Goal: Task Accomplishment & Management: Manage account settings

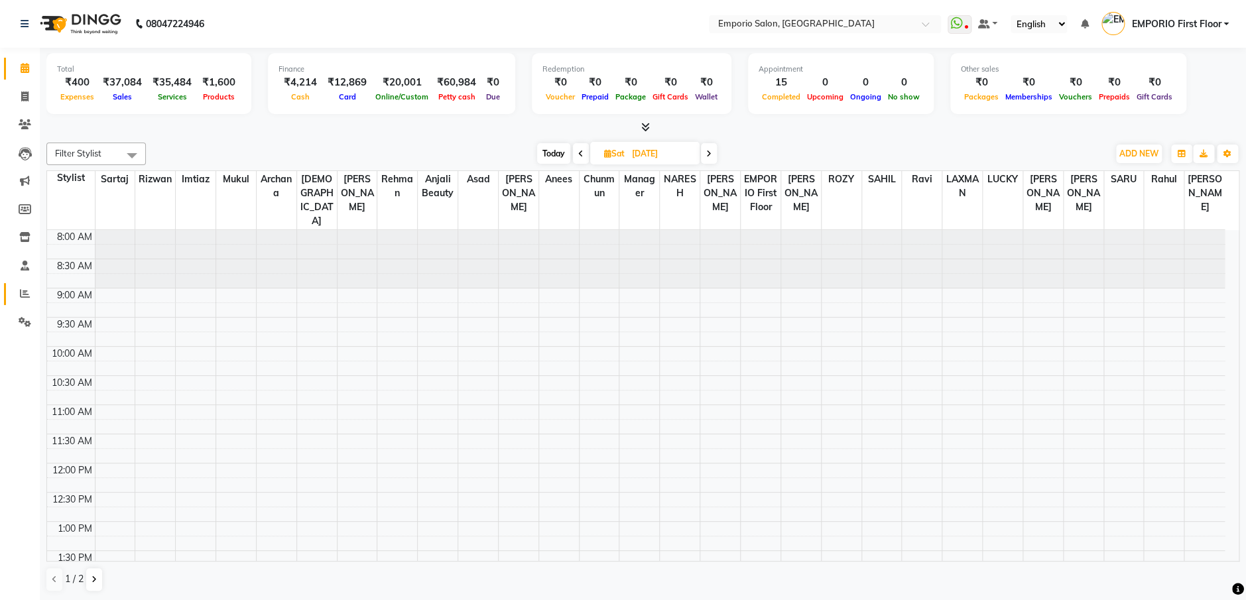
click at [25, 291] on icon at bounding box center [25, 293] width 10 height 10
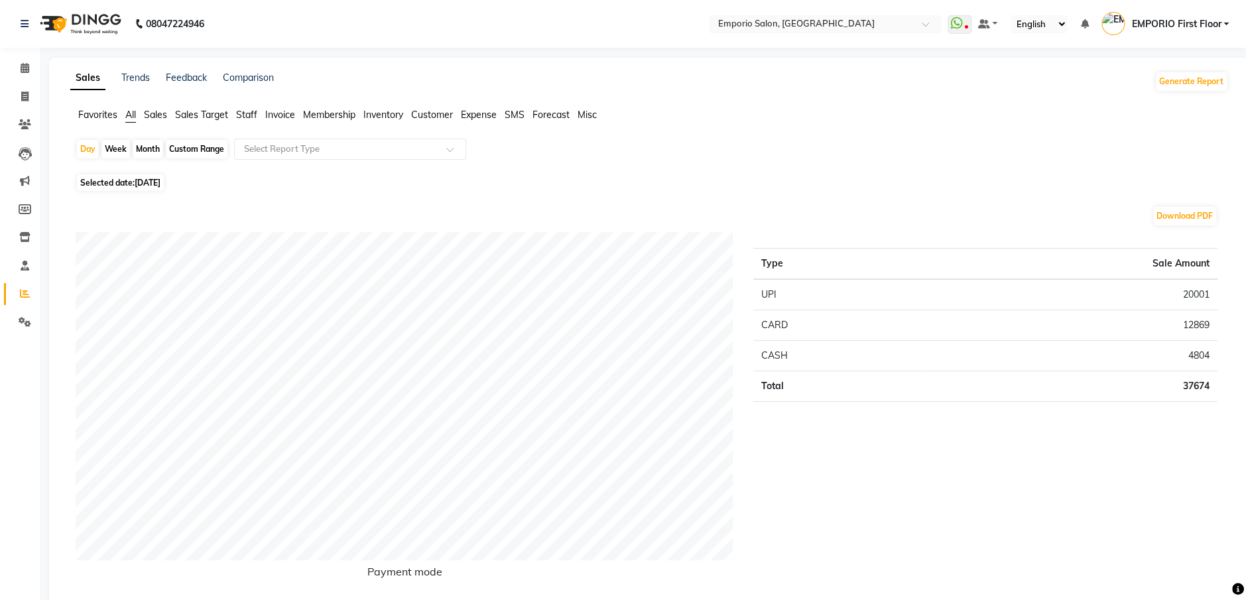
click at [249, 110] on span "Staff" at bounding box center [246, 115] width 21 height 12
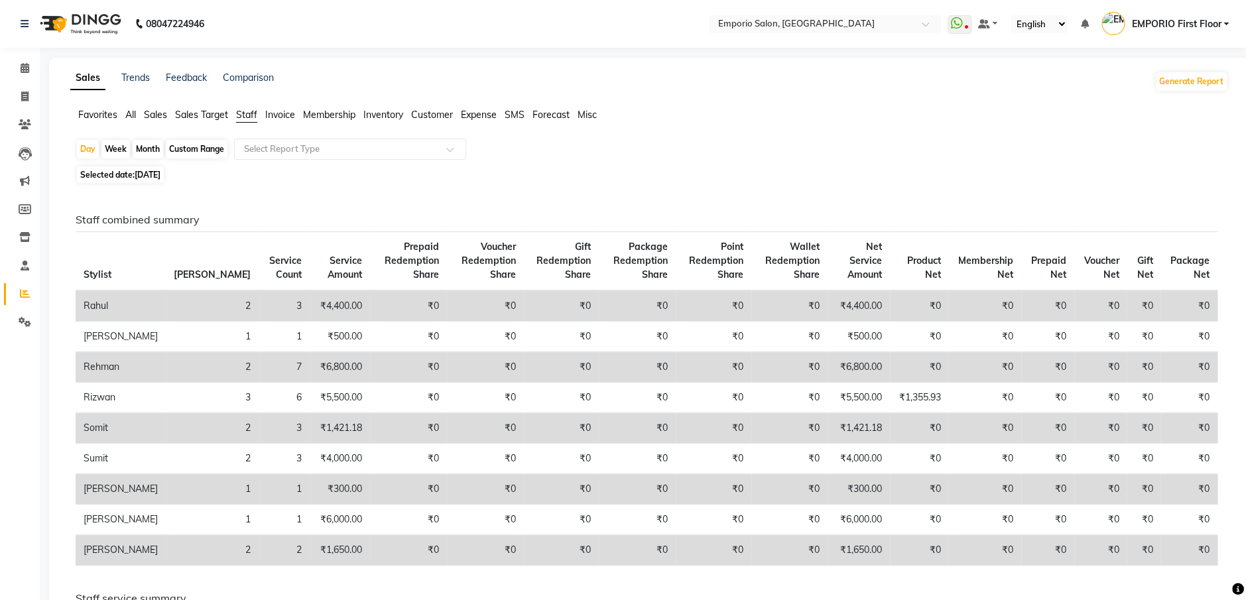
click at [147, 148] on div "Month" at bounding box center [148, 149] width 30 height 19
select select "9"
select select "2025"
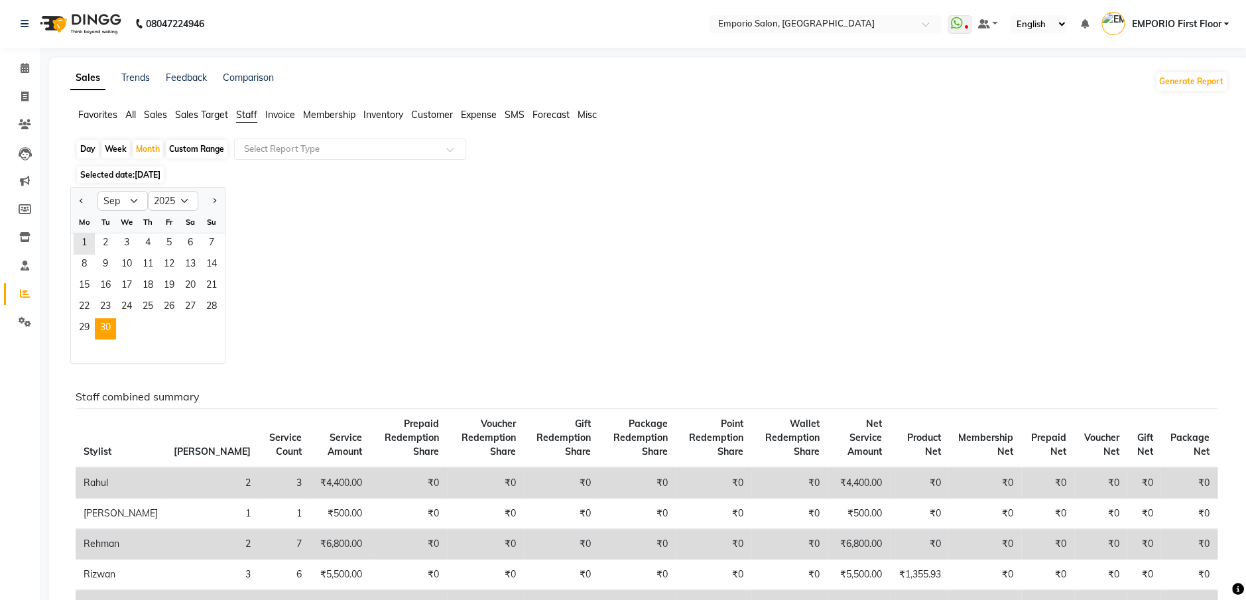
click at [105, 325] on span "30" at bounding box center [105, 328] width 21 height 21
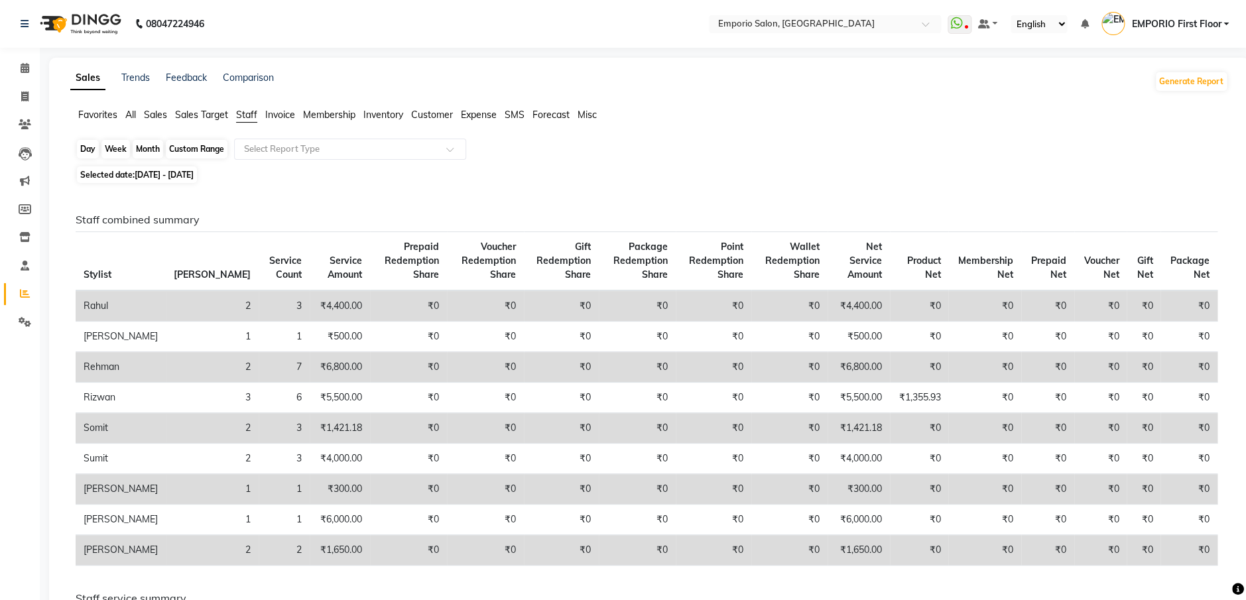
click at [148, 147] on div "Month" at bounding box center [148, 149] width 30 height 19
select select "9"
select select "2025"
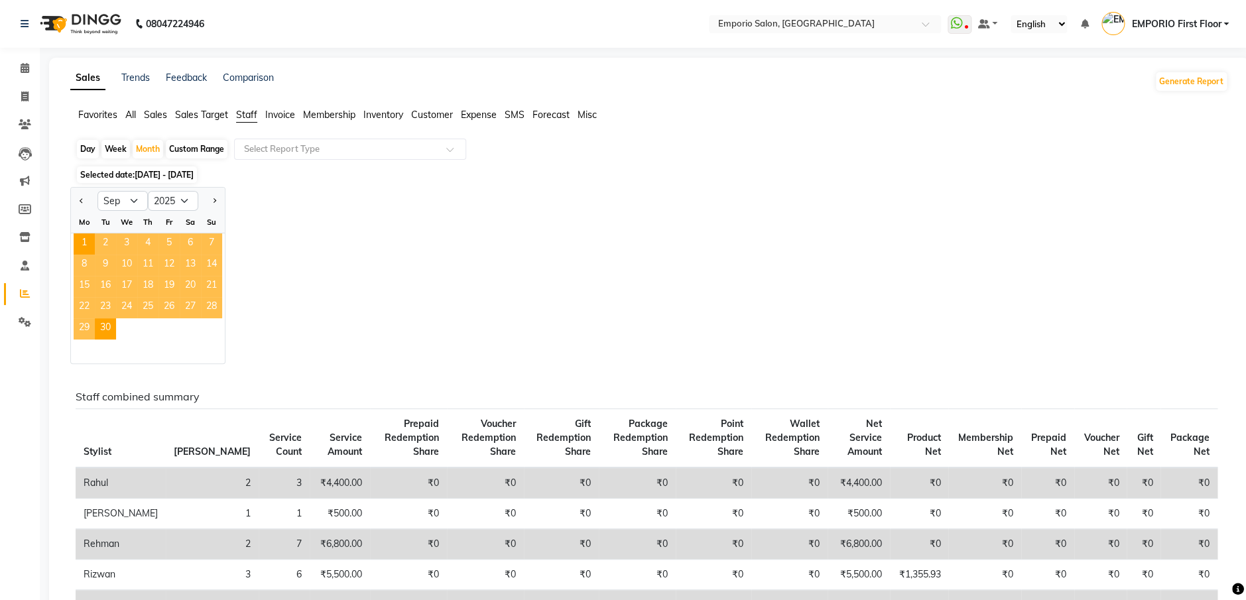
click at [150, 174] on span "01-09-2025 - 30-09-2025" at bounding box center [164, 175] width 59 height 10
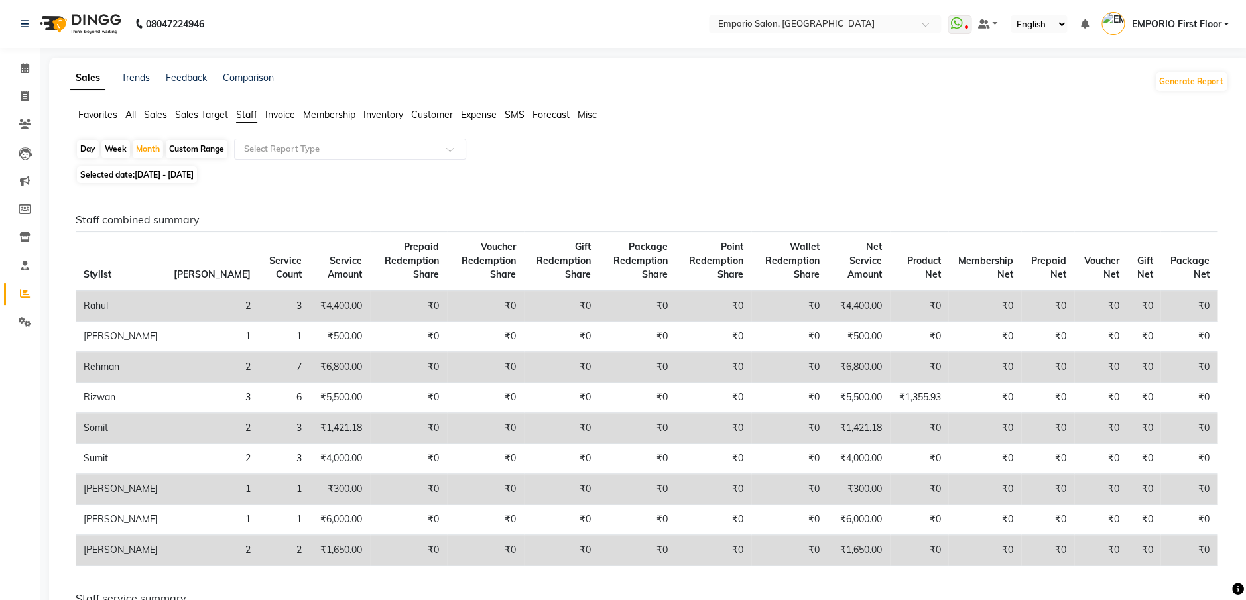
click at [141, 167] on span "Selected date: 01-09-2025 - 30-09-2025" at bounding box center [137, 174] width 120 height 17
select select "9"
select select "2025"
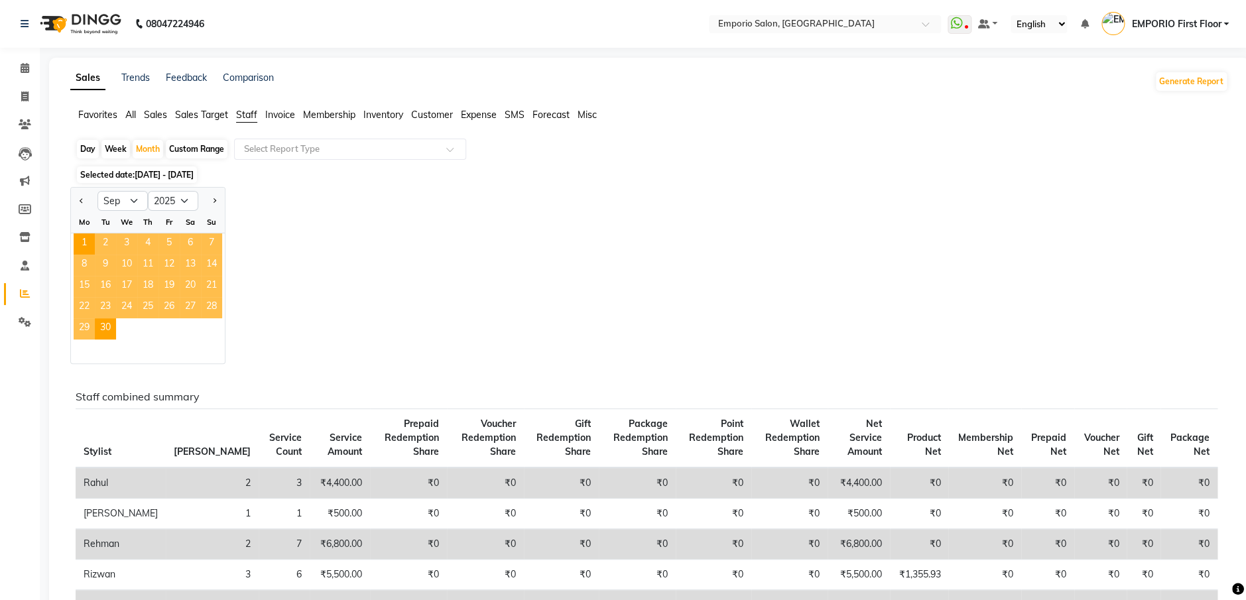
click at [125, 176] on span "Selected date: 01-09-2025 - 30-09-2025" at bounding box center [137, 174] width 120 height 17
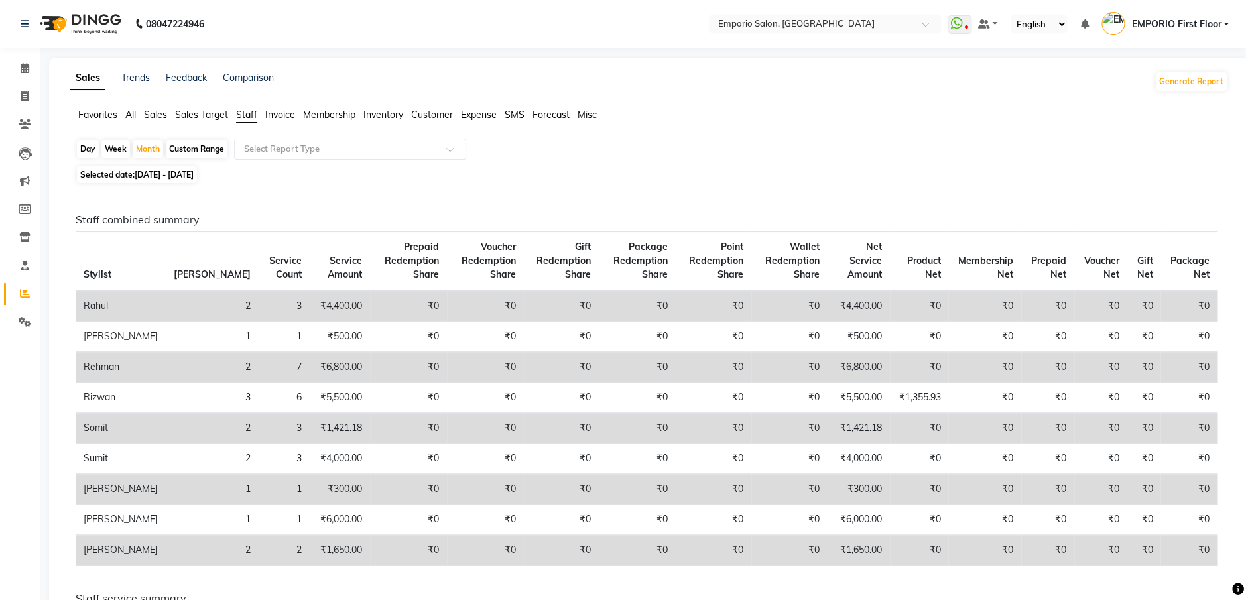
click at [152, 174] on span "01-09-2025 - 30-09-2025" at bounding box center [164, 175] width 59 height 10
select select "9"
select select "2025"
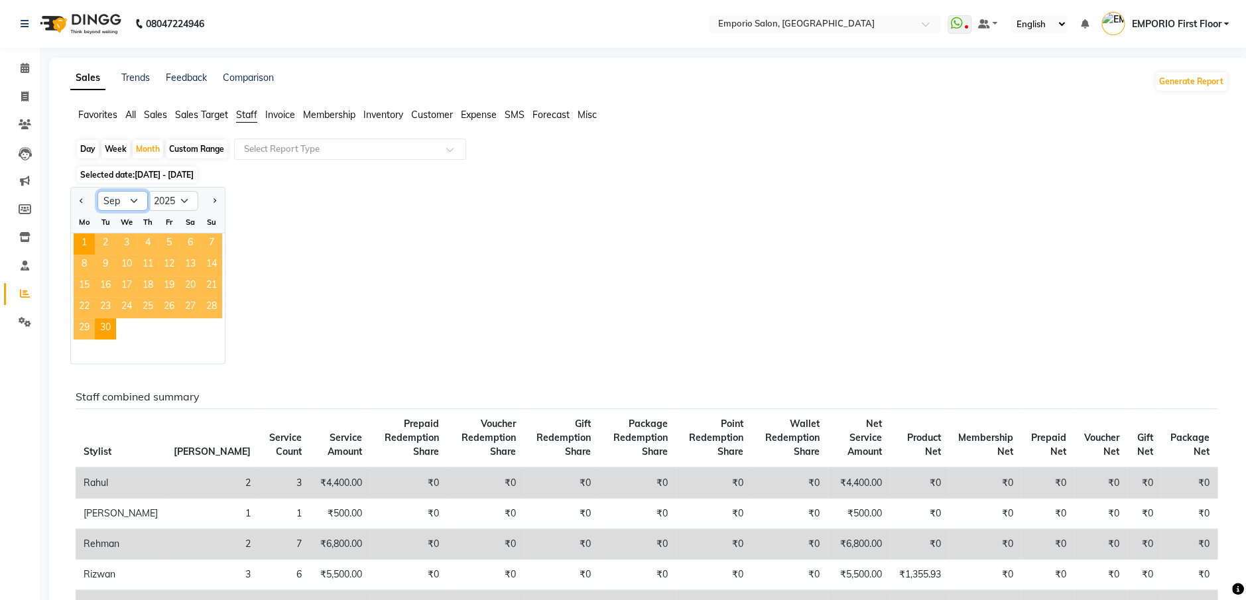
click at [136, 196] on select "Jan Feb Mar Apr May Jun Jul Aug Sep Oct Nov Dec" at bounding box center [122, 201] width 50 height 20
click at [97, 191] on select "Jan Feb Mar Apr May Jun Jul Aug Sep Oct Nov Dec" at bounding box center [122, 201] width 50 height 20
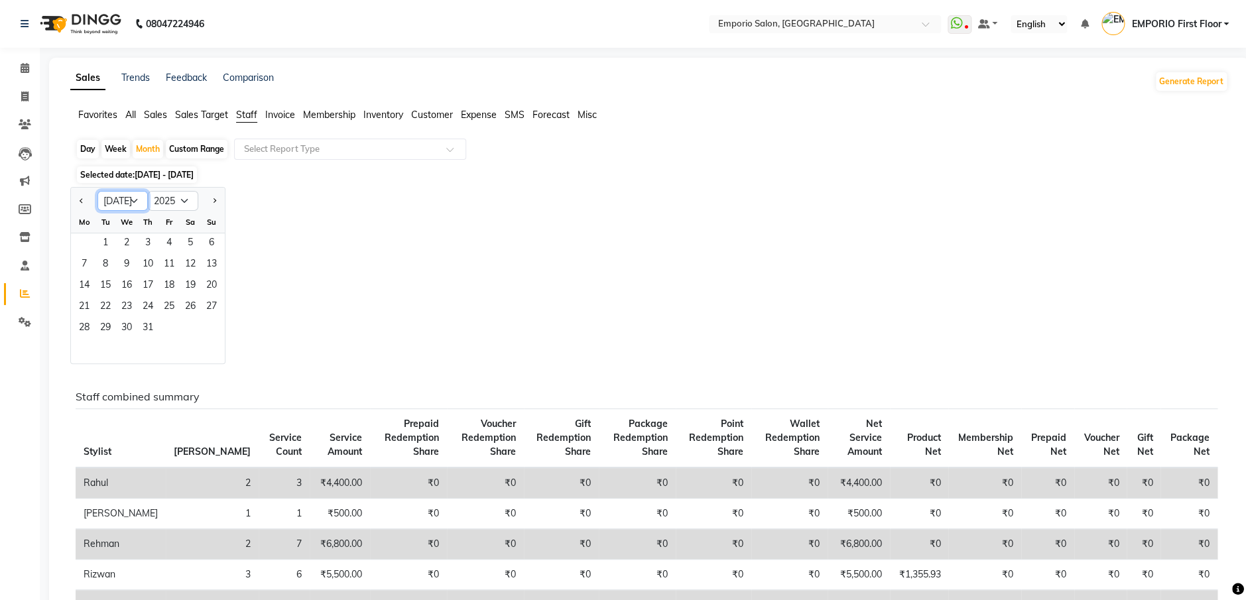
click at [133, 197] on select "Jan Feb Mar Apr May Jun Jul Aug Sep Oct Nov Dec" at bounding box center [122, 201] width 50 height 20
select select "8"
click at [97, 191] on select "Jan Feb Mar Apr May Jun Jul Aug Sep Oct Nov Dec" at bounding box center [122, 201] width 50 height 20
click at [211, 325] on span "31" at bounding box center [211, 328] width 21 height 21
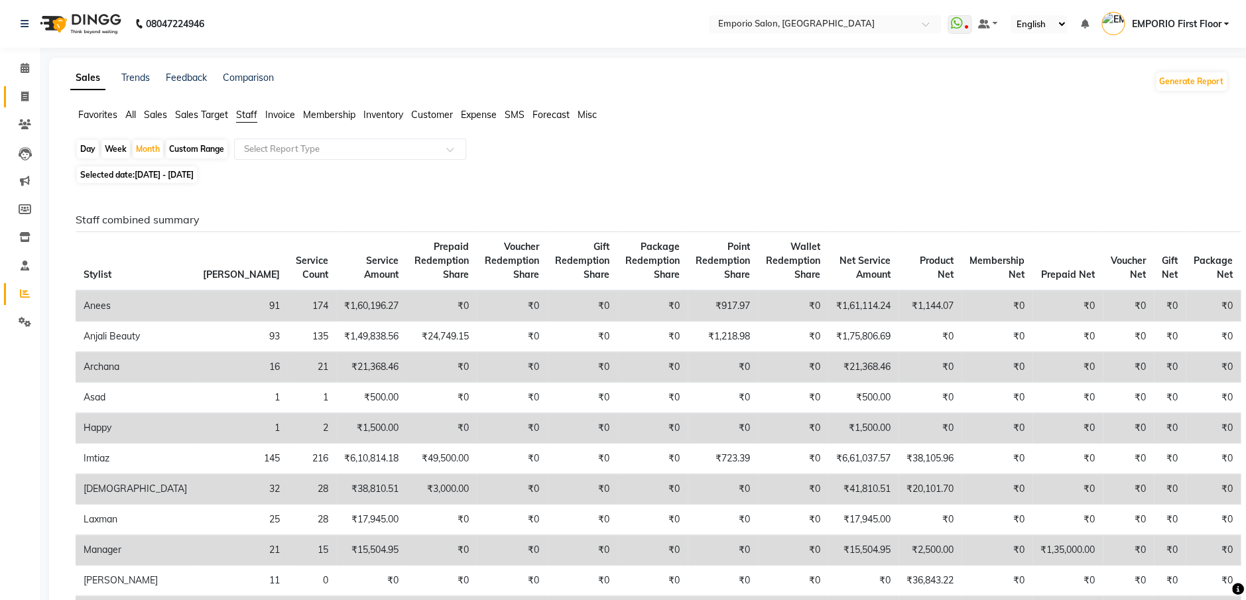
click at [25, 95] on icon at bounding box center [24, 96] width 7 height 10
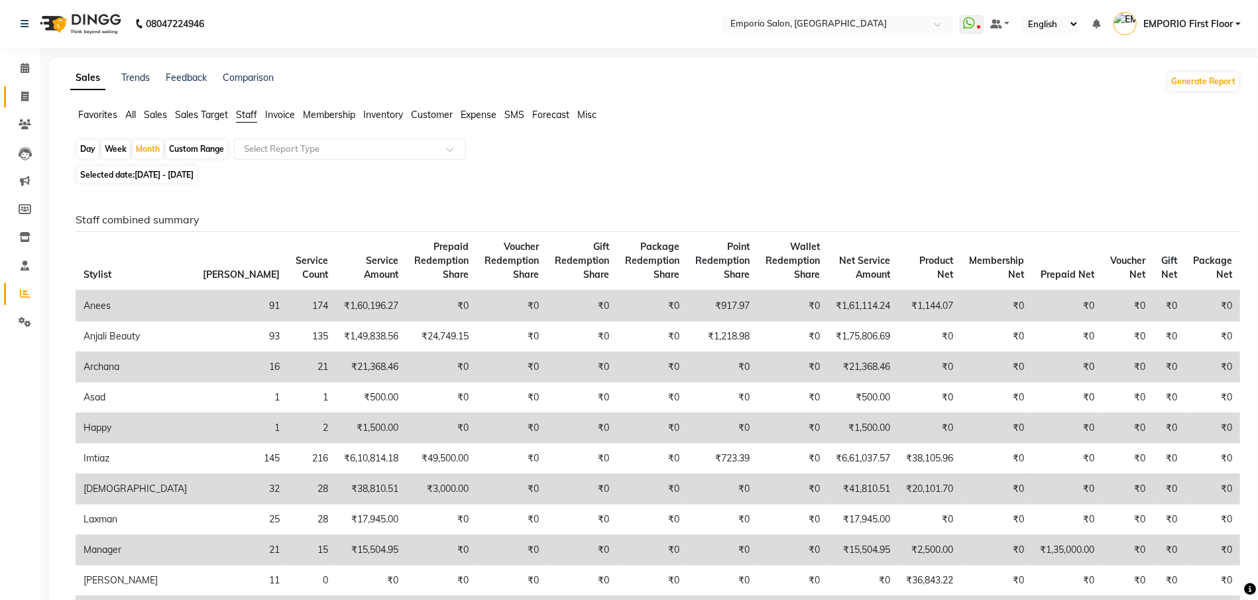
select select "service"
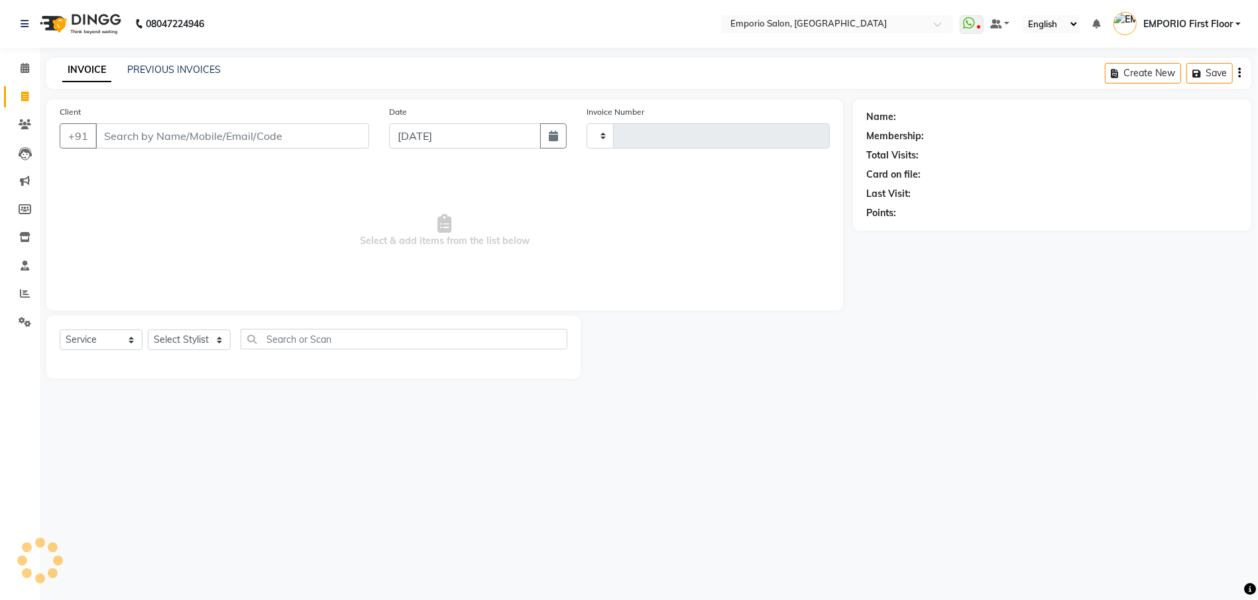
type input "4898"
select select "6332"
click at [19, 66] on span at bounding box center [24, 68] width 23 height 15
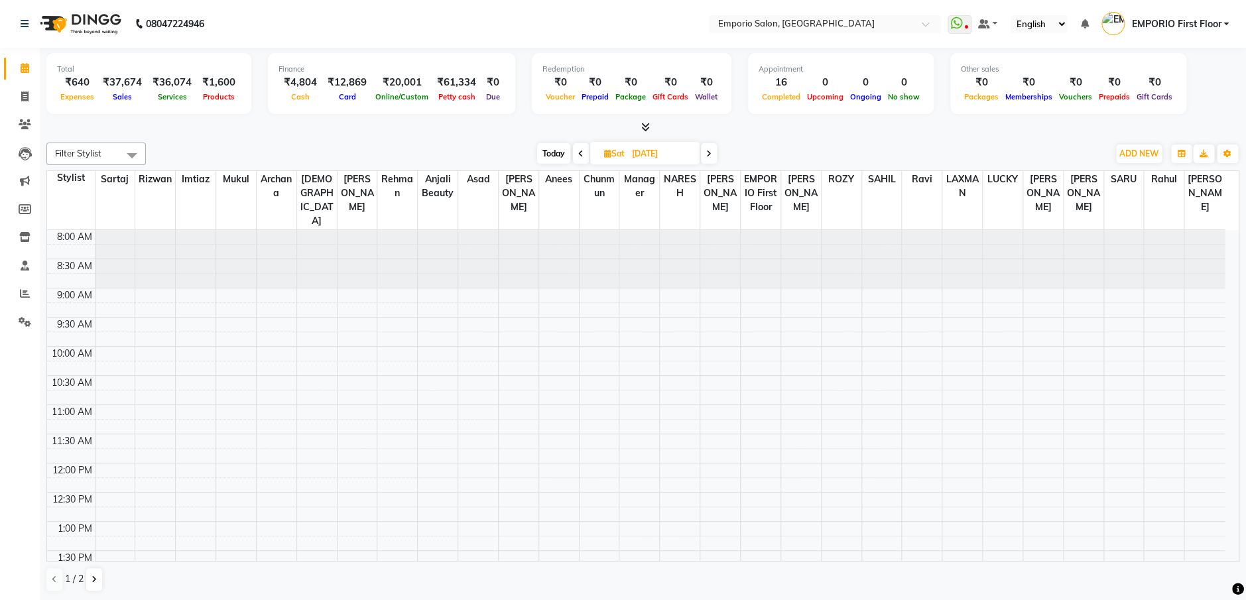
drag, startPoint x: 168, startPoint y: 125, endPoint x: 106, endPoint y: 28, distance: 115.3
click at [168, 125] on div at bounding box center [642, 128] width 1193 height 14
click at [414, 138] on div "Filter Stylist Select All Anees Anjali beauty Archana Asad AYUSH chunmun EMPORI…" at bounding box center [642, 367] width 1193 height 460
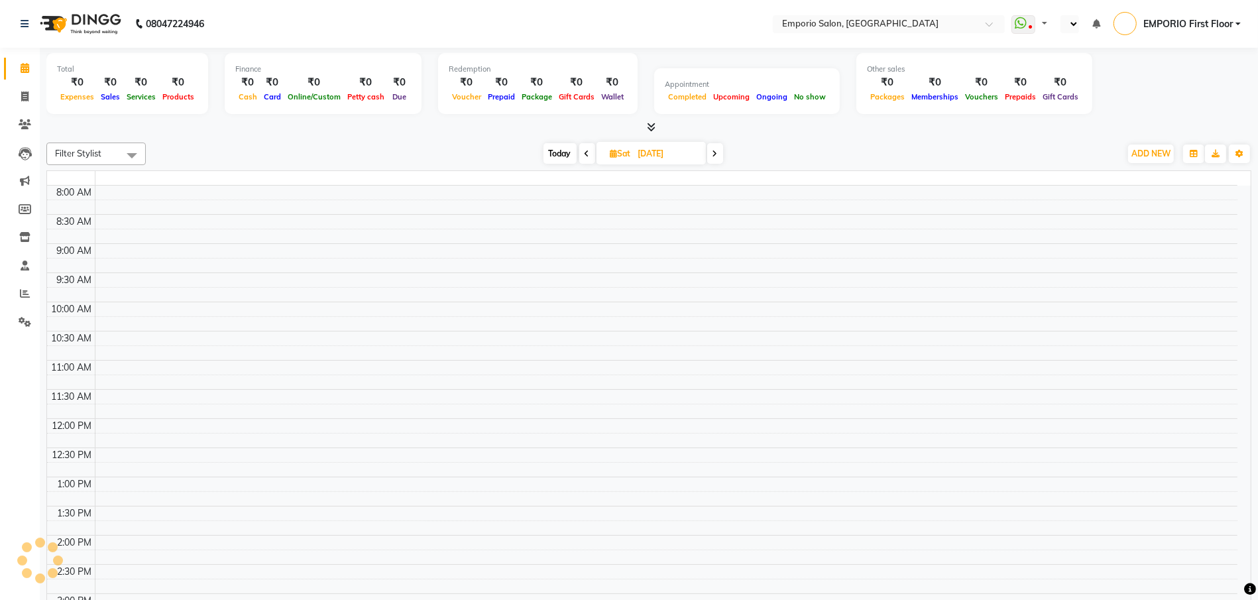
select select "en"
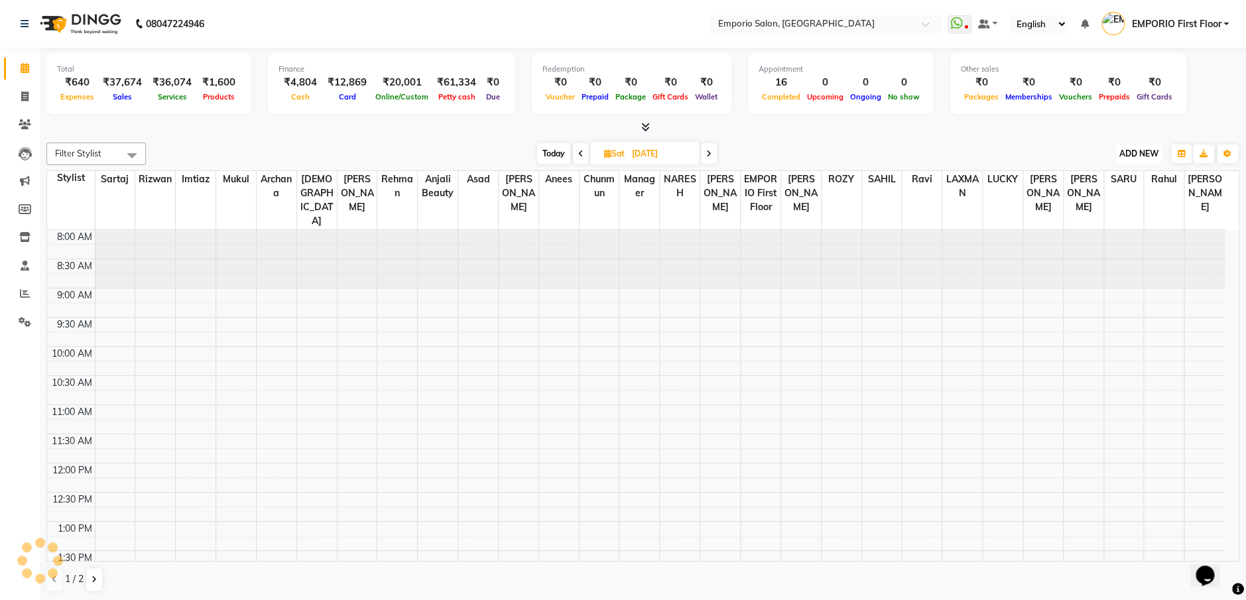
click at [1150, 148] on span "ADD NEW" at bounding box center [1138, 153] width 39 height 10
click at [1122, 212] on link "Add Expense" at bounding box center [1108, 213] width 105 height 17
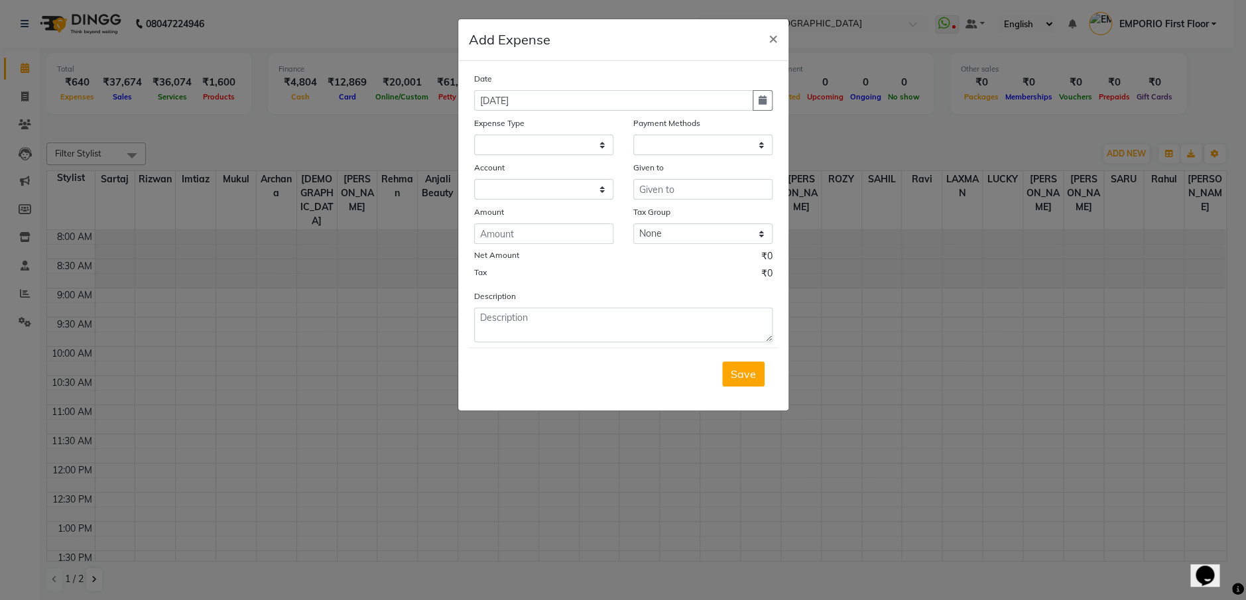
select select
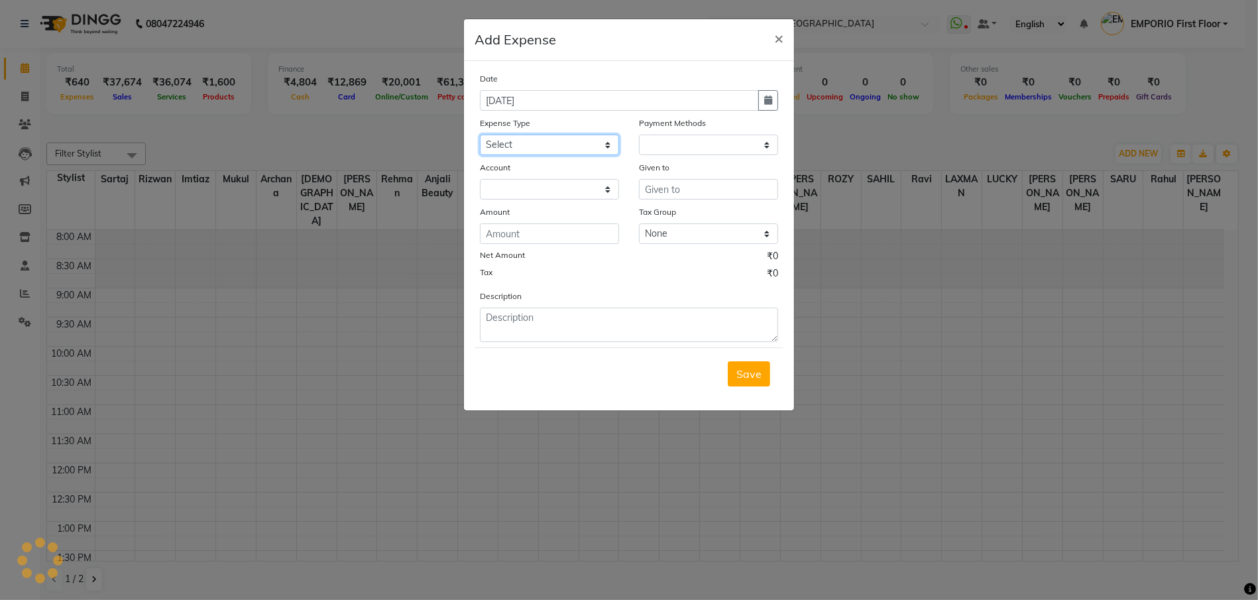
click at [550, 144] on select "Select Advance Salary Bank charges Car maintenance Cash transfer to bank Cash t…" at bounding box center [549, 145] width 139 height 21
select select "1"
select select "5330"
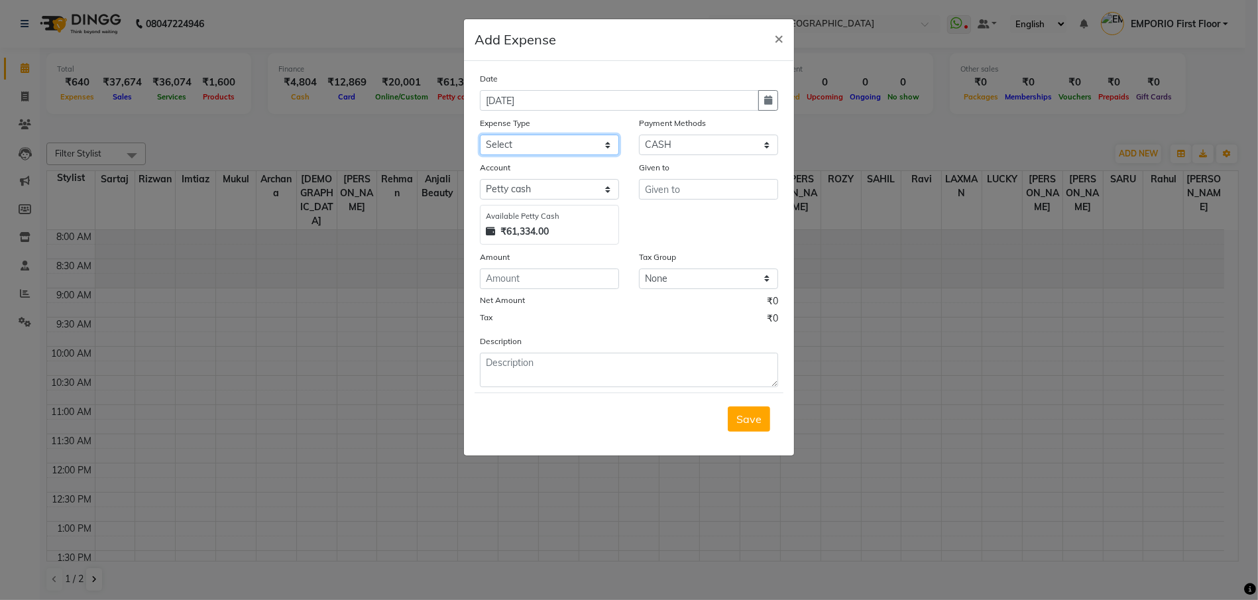
select select "9"
click at [480, 135] on select "Select Advance Salary Bank charges Car maintenance Cash transfer to bank Cash t…" at bounding box center [549, 145] width 139 height 21
click at [709, 194] on input "text" at bounding box center [708, 189] width 139 height 21
click at [703, 211] on button "LAX MAN" at bounding box center [692, 217] width 105 height 21
type input "LAXMAN"
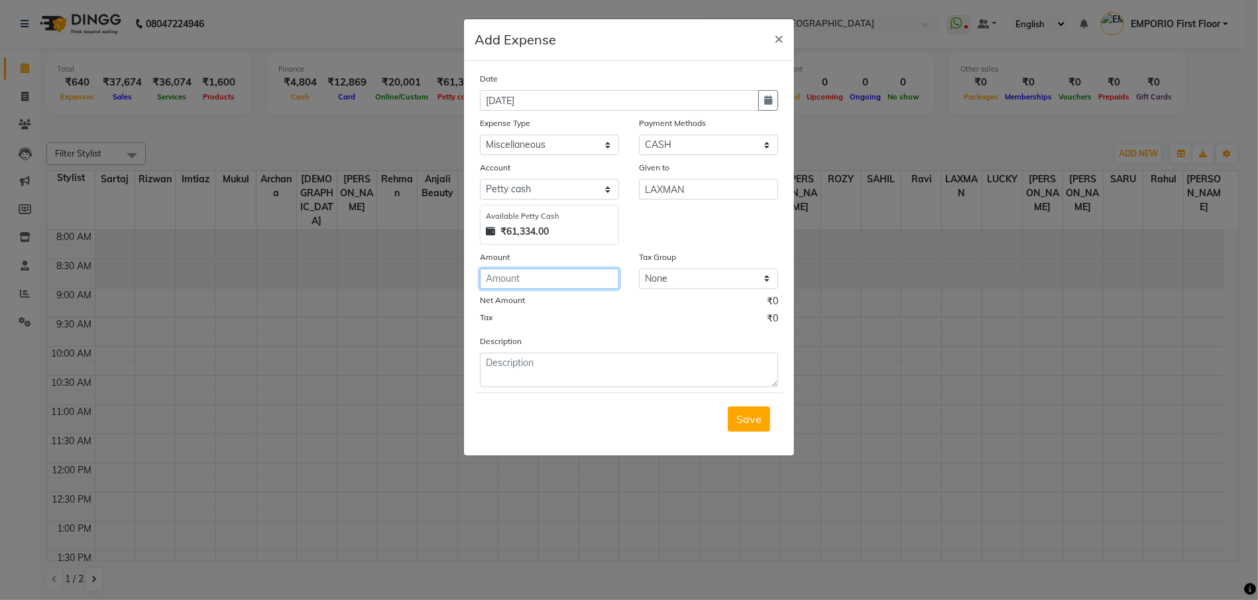
click at [506, 274] on input "number" at bounding box center [549, 278] width 139 height 21
type input "20"
click at [530, 365] on textarea at bounding box center [629, 370] width 298 height 34
type textarea "coffee pouch"
click at [538, 283] on input "20" at bounding box center [549, 278] width 139 height 21
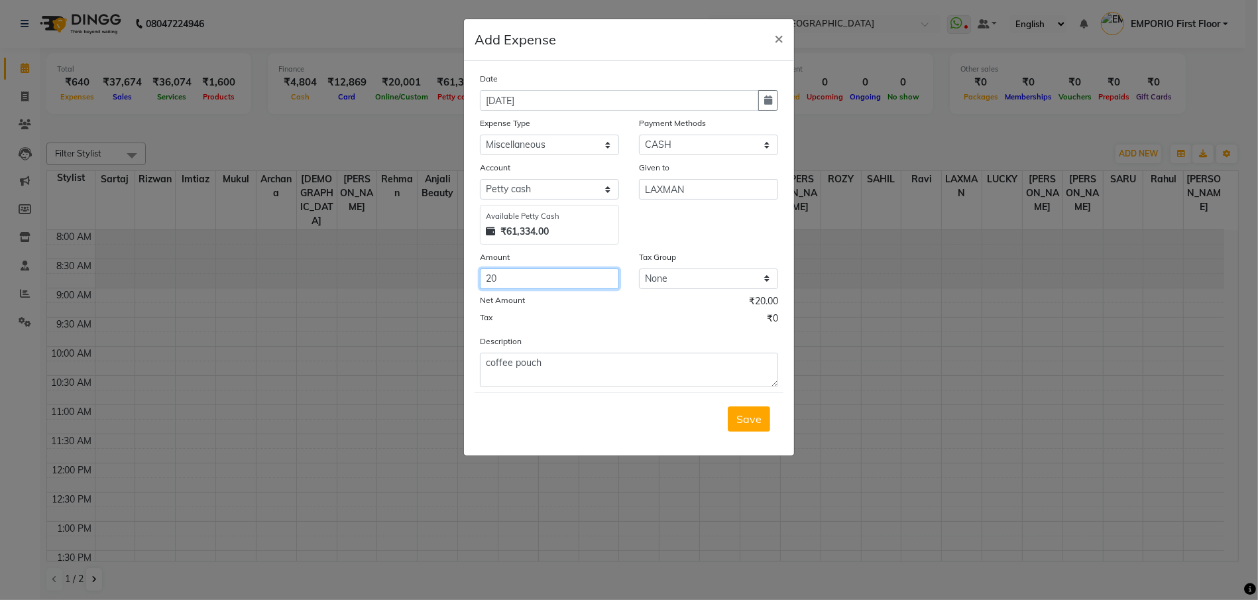
type input "2"
type input "30"
click at [736, 413] on button "Save" at bounding box center [749, 418] width 42 height 25
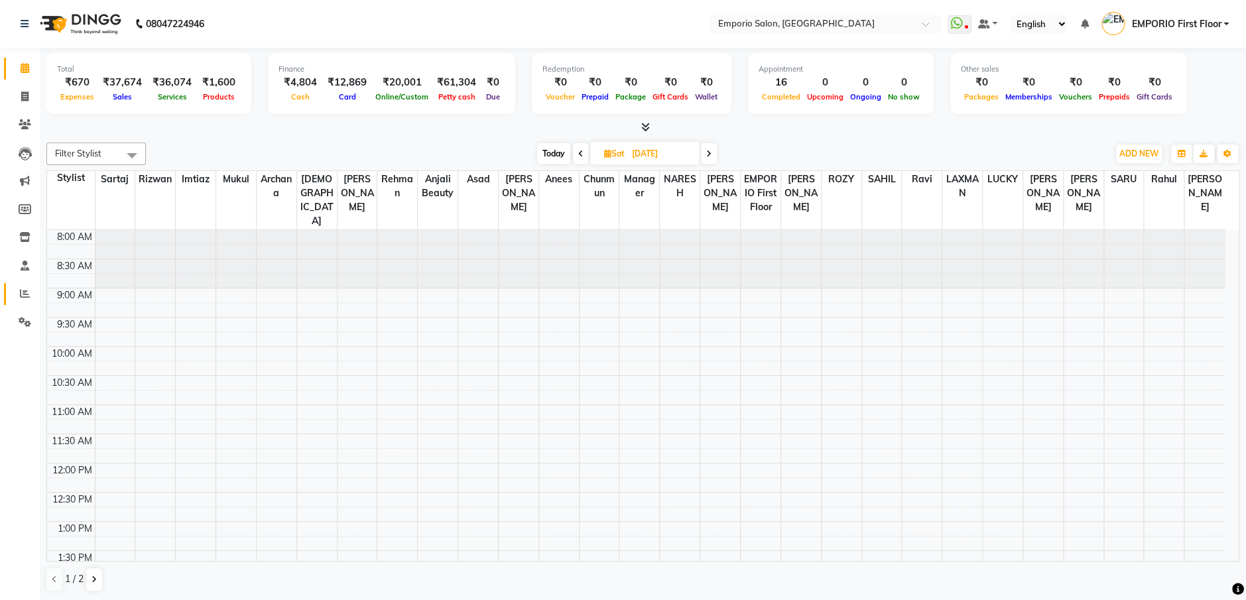
click at [25, 292] on icon at bounding box center [25, 293] width 10 height 10
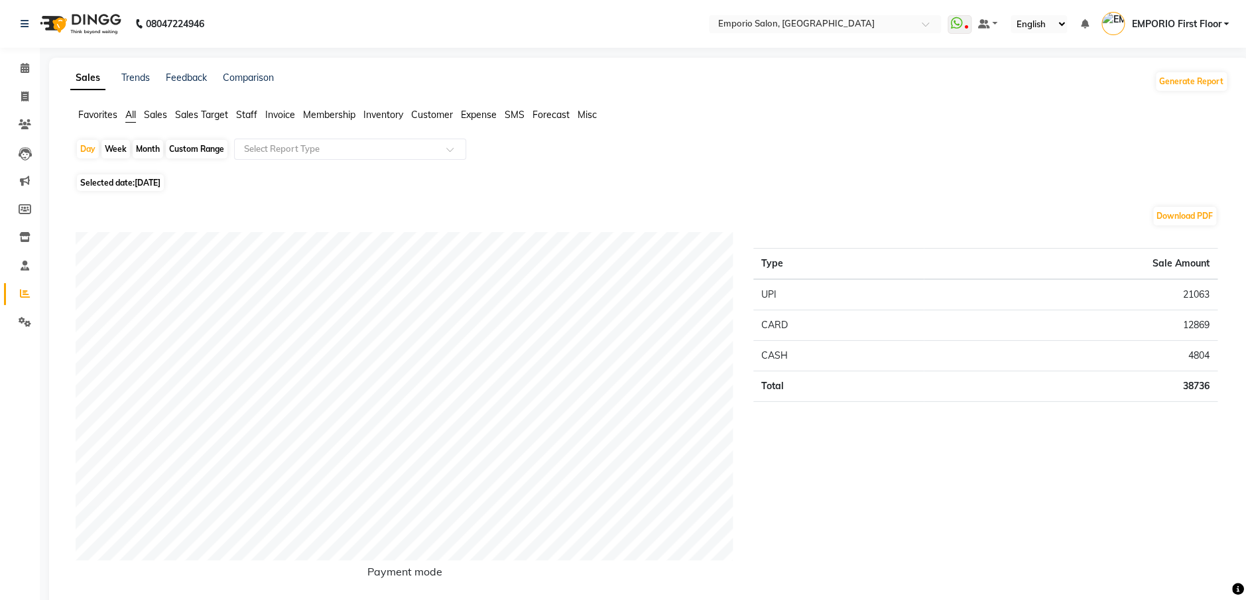
click at [247, 116] on span "Staff" at bounding box center [246, 115] width 21 height 12
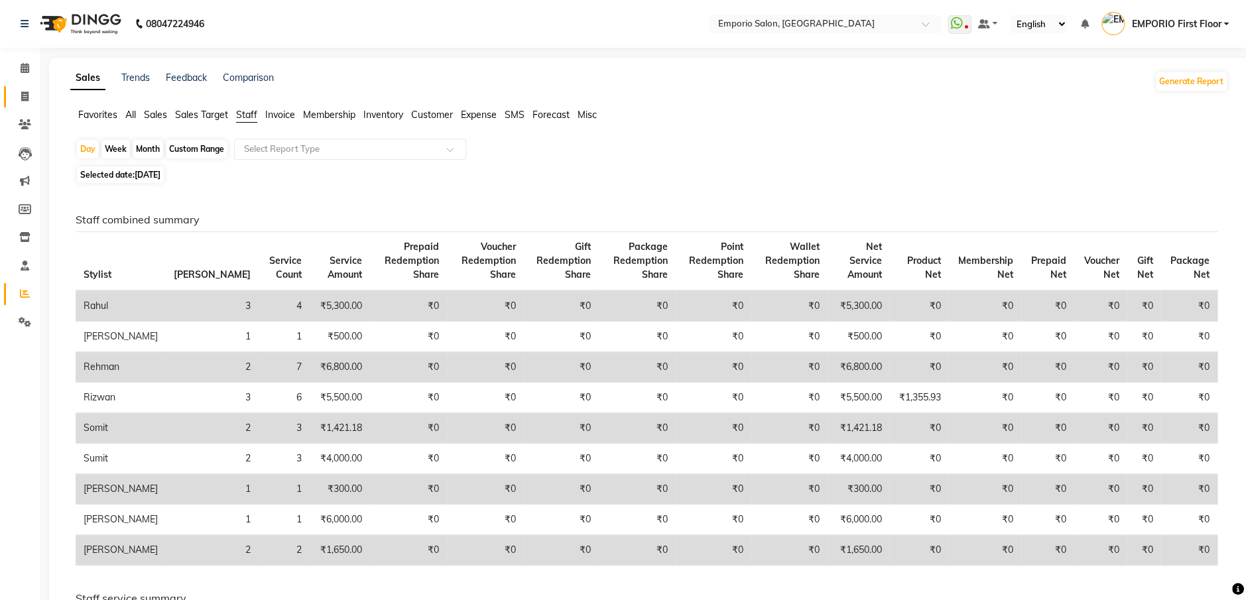
click at [30, 96] on span at bounding box center [24, 96] width 23 height 15
select select "service"
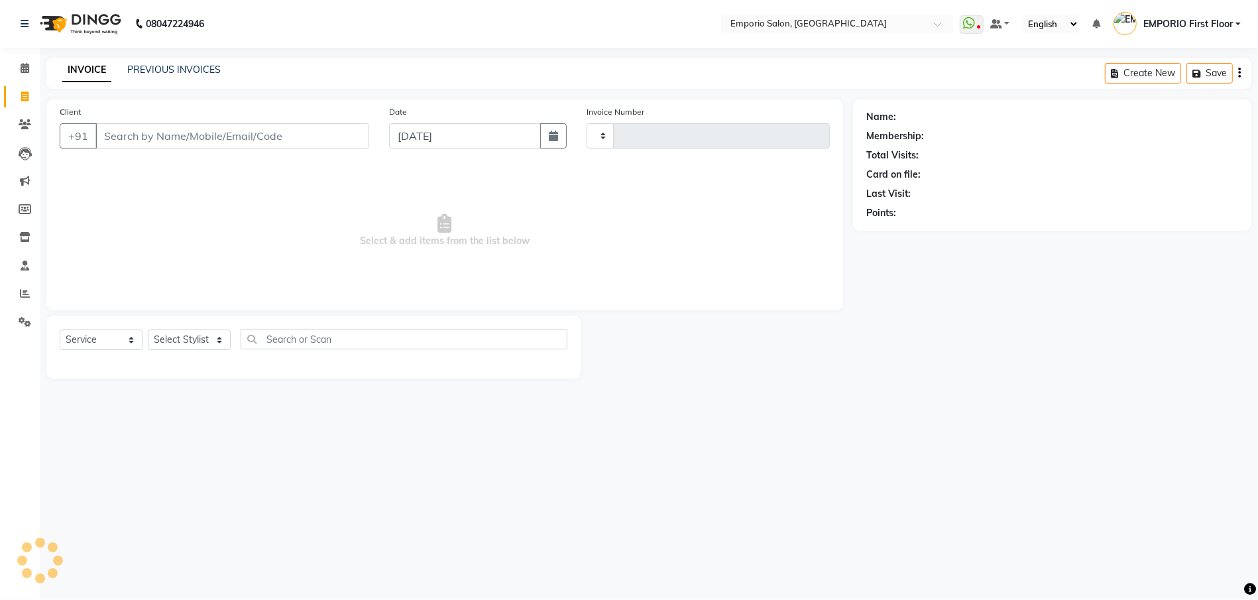
type input "4899"
select select "6332"
click at [201, 334] on select "Select Stylist [PERSON_NAME] beauty [PERSON_NAME] [PERSON_NAME] EMPORIO First F…" at bounding box center [189, 339] width 83 height 21
select select "58141"
click at [148, 329] on select "Select Stylist [PERSON_NAME] beauty [PERSON_NAME] [PERSON_NAME] EMPORIO First F…" at bounding box center [189, 339] width 83 height 21
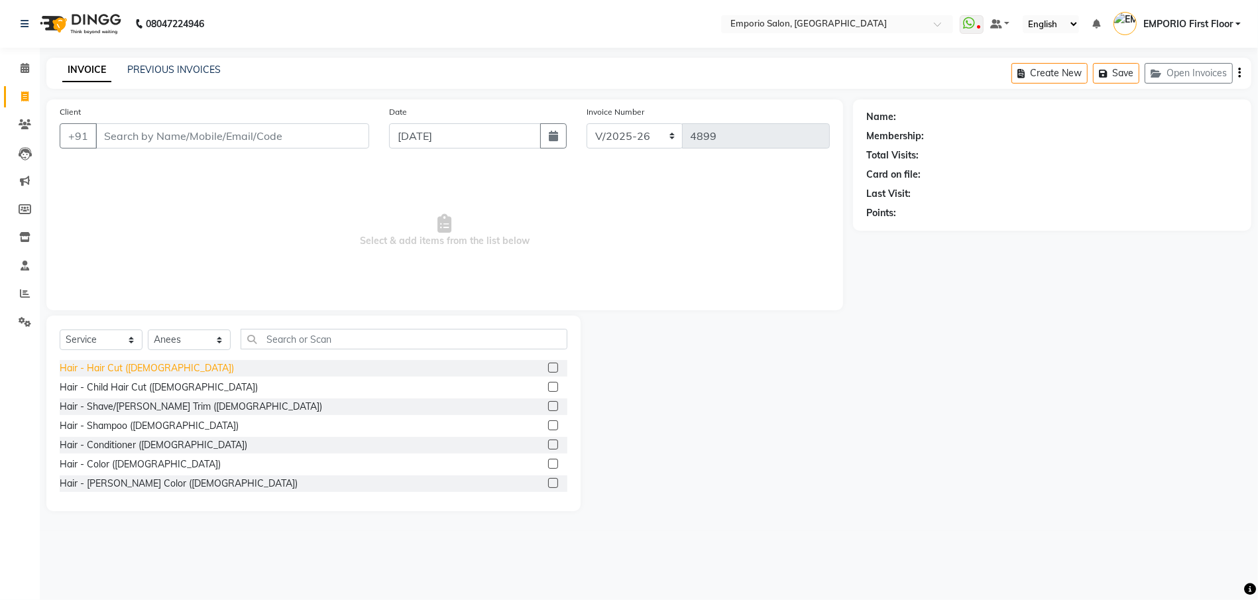
click at [120, 362] on div "Hair - Hair Cut ([DEMOGRAPHIC_DATA])" at bounding box center [147, 368] width 174 height 14
checkbox input "false"
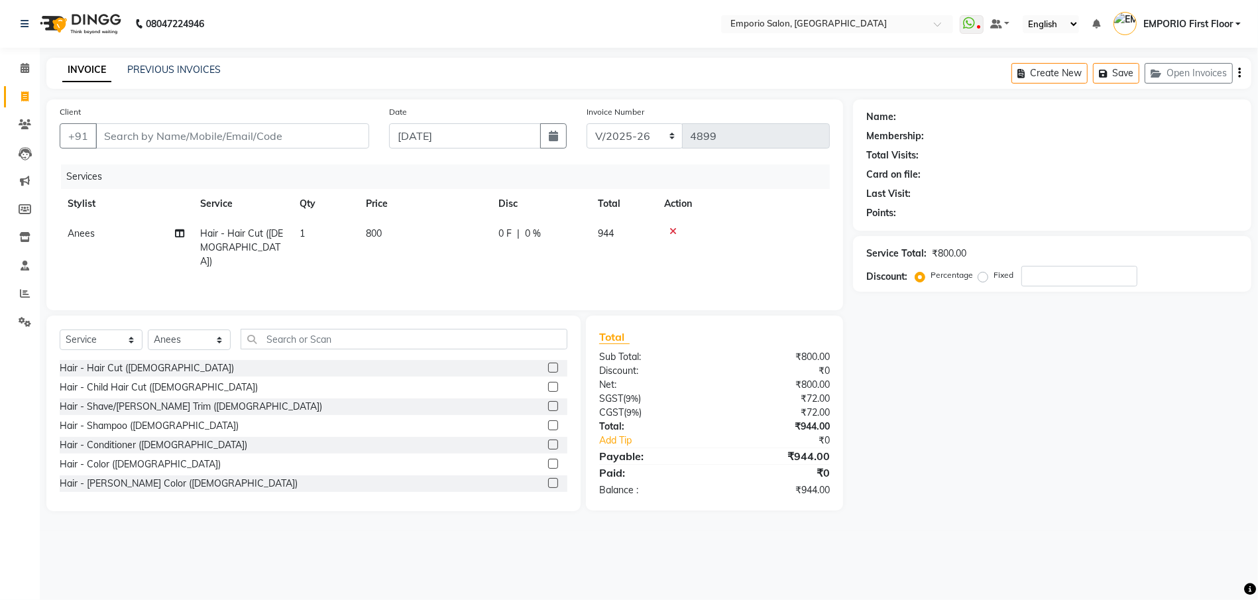
click at [976, 408] on div "Name: Membership: Total Visits: Card on file: Last Visit: Points: Service Total…" at bounding box center [1057, 305] width 408 height 412
click at [161, 402] on div "Hair - Shave/[PERSON_NAME] Trim ([DEMOGRAPHIC_DATA])" at bounding box center [191, 407] width 262 height 14
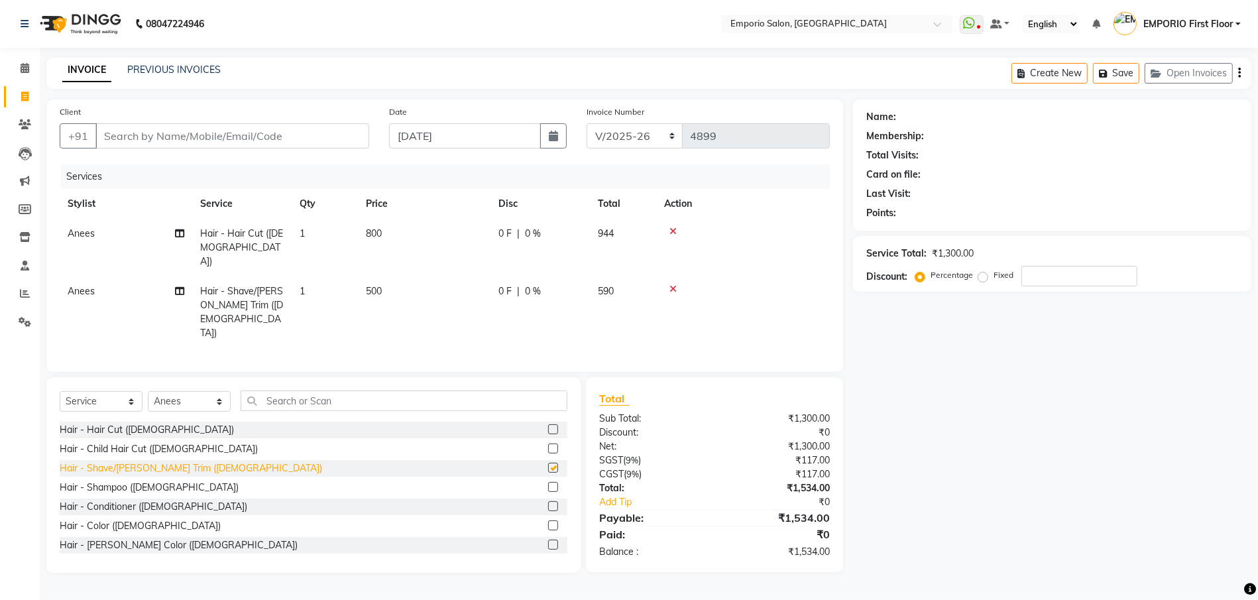
checkbox input "false"
click at [939, 455] on div "Name: Membership: Total Visits: Card on file: Last Visit: Points: Service Total…" at bounding box center [1057, 335] width 408 height 473
click at [669, 229] on icon at bounding box center [672, 231] width 7 height 9
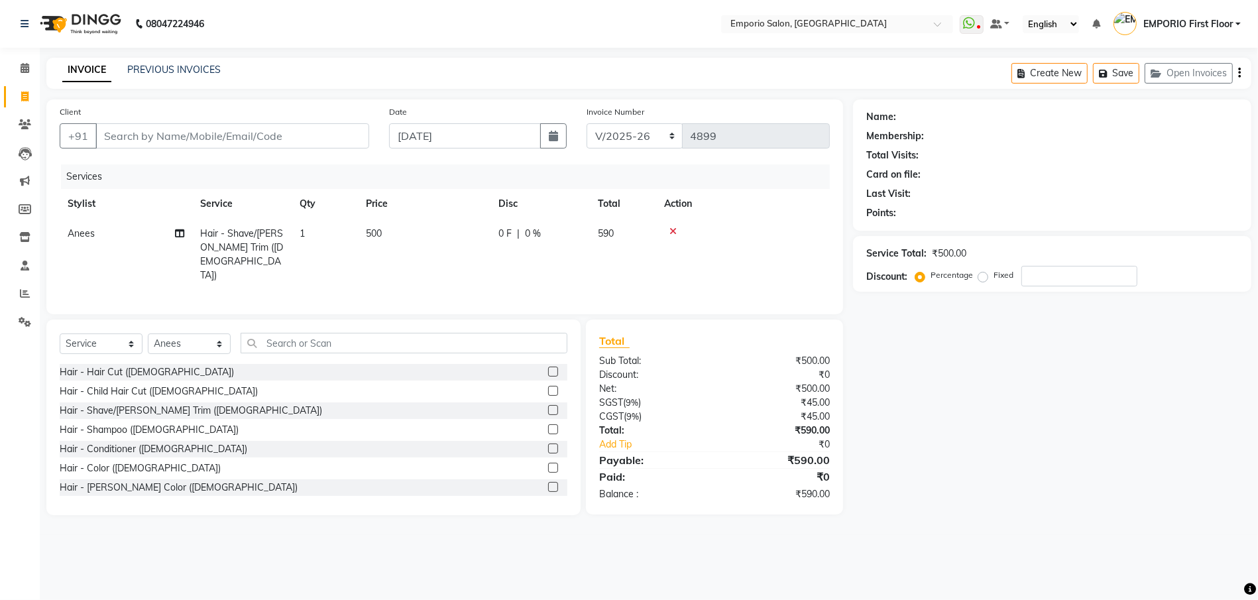
click at [671, 231] on icon at bounding box center [672, 231] width 7 height 9
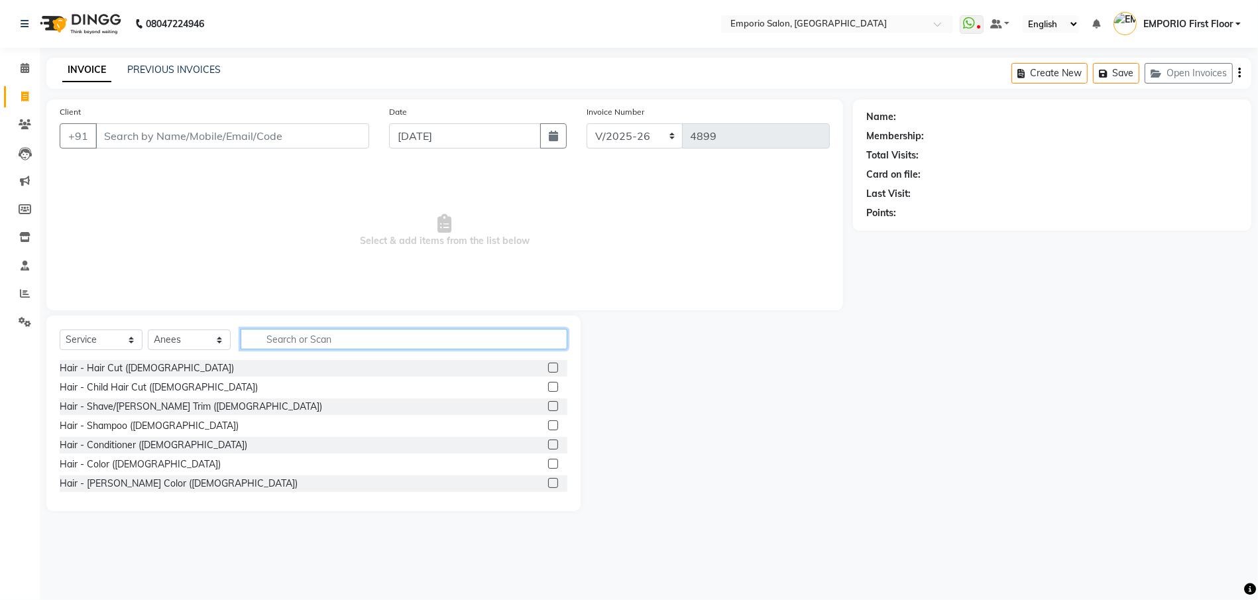
click at [342, 342] on input "text" at bounding box center [404, 339] width 327 height 21
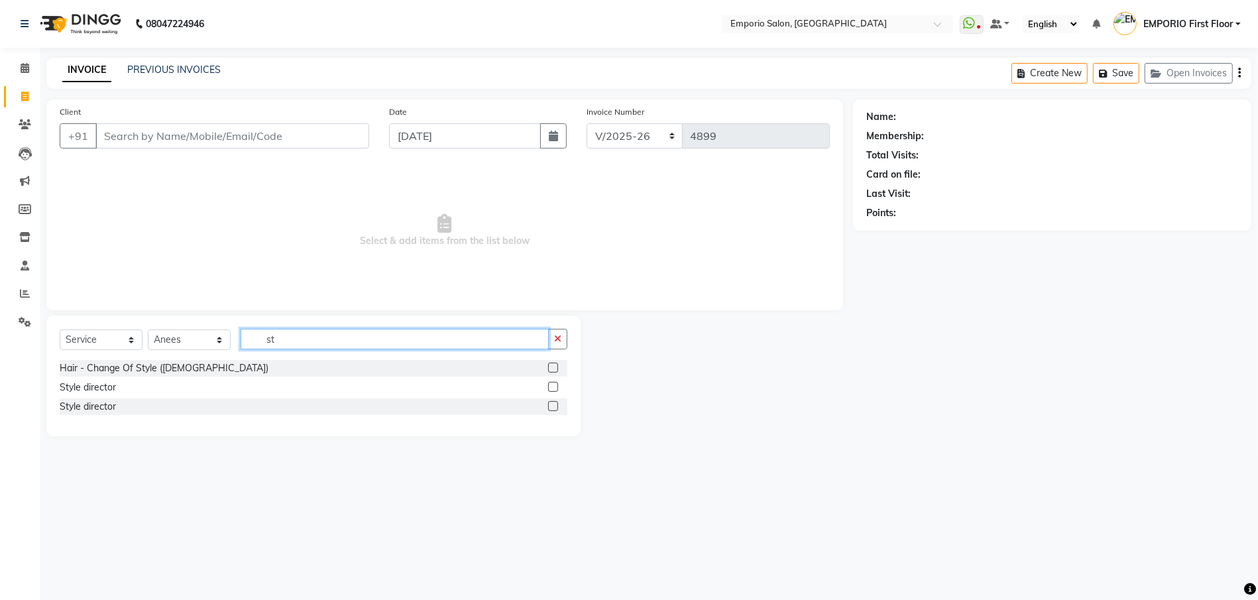
type input "s"
type input "sha"
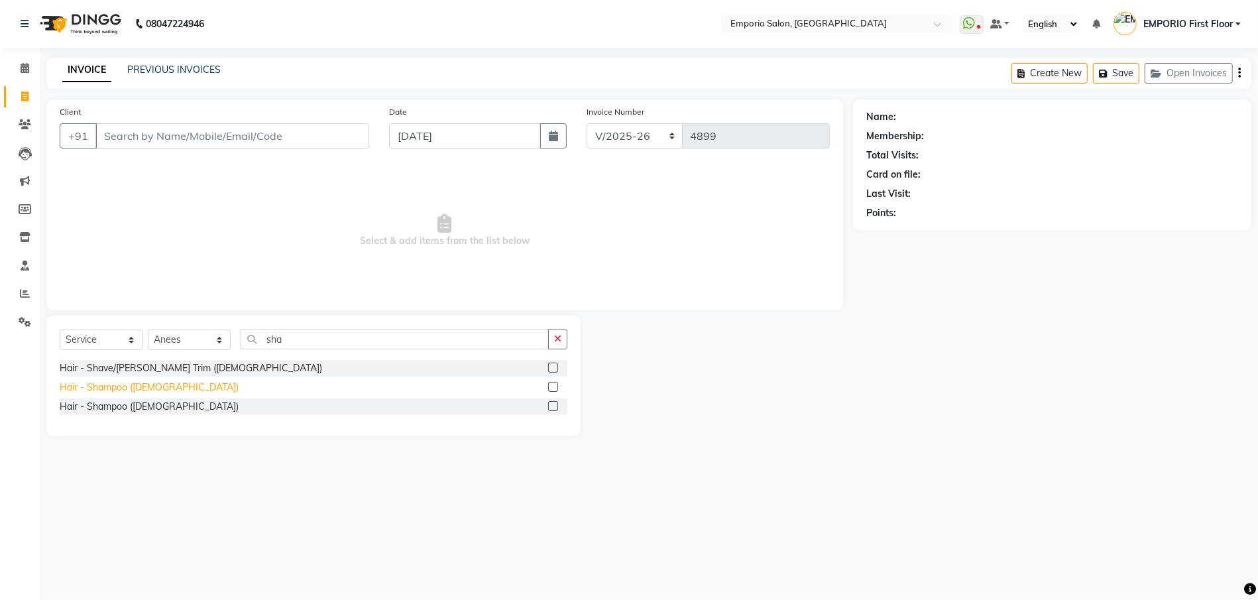
click at [134, 387] on div "Hair - Shampoo ([DEMOGRAPHIC_DATA])" at bounding box center [149, 387] width 179 height 14
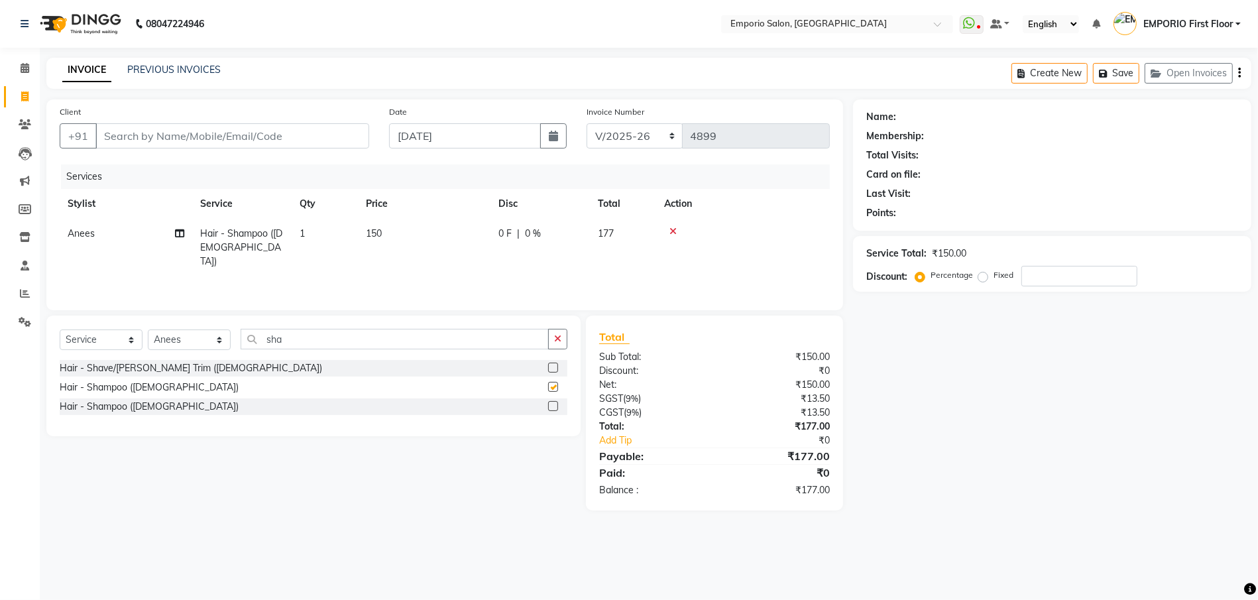
checkbox input "false"
drag, startPoint x: 561, startPoint y: 337, endPoint x: 430, endPoint y: 255, distance: 155.8
click at [561, 337] on icon "button" at bounding box center [557, 338] width 7 height 9
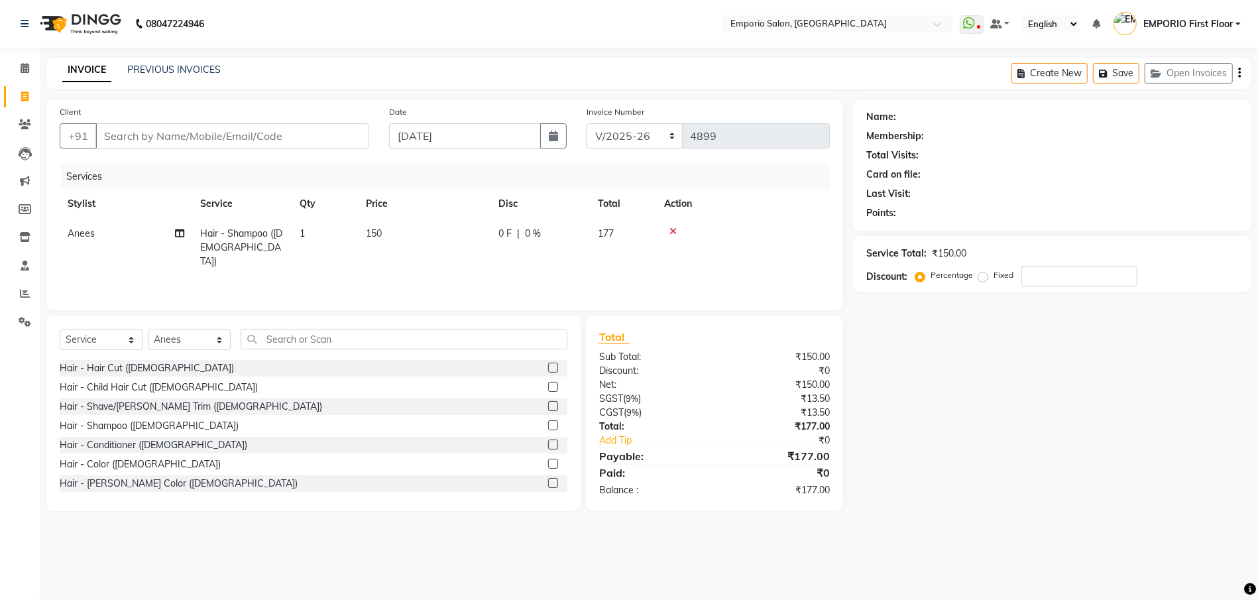
click at [418, 237] on td "150" at bounding box center [424, 248] width 133 height 58
click at [481, 235] on input "150" at bounding box center [486, 237] width 117 height 21
type input "1"
type input "300"
click at [899, 384] on div "Name: Membership: Total Visits: Card on file: Last Visit: Points: Service Total…" at bounding box center [1057, 305] width 408 height 412
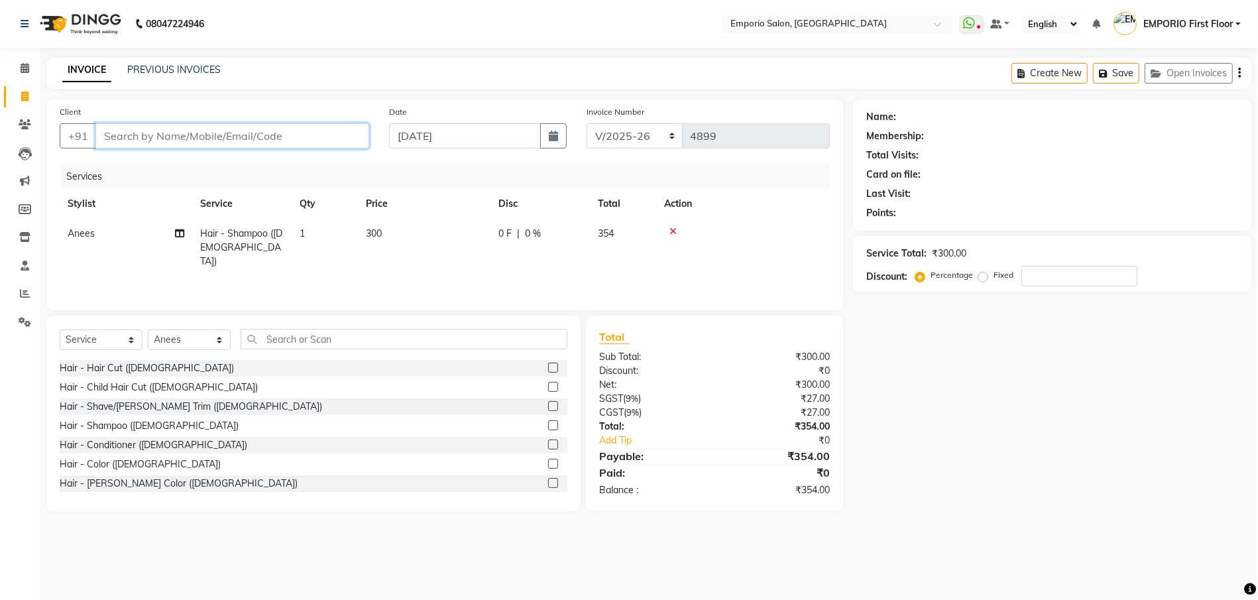
click at [270, 135] on input "Client" at bounding box center [232, 135] width 274 height 25
type input "9"
type input "0"
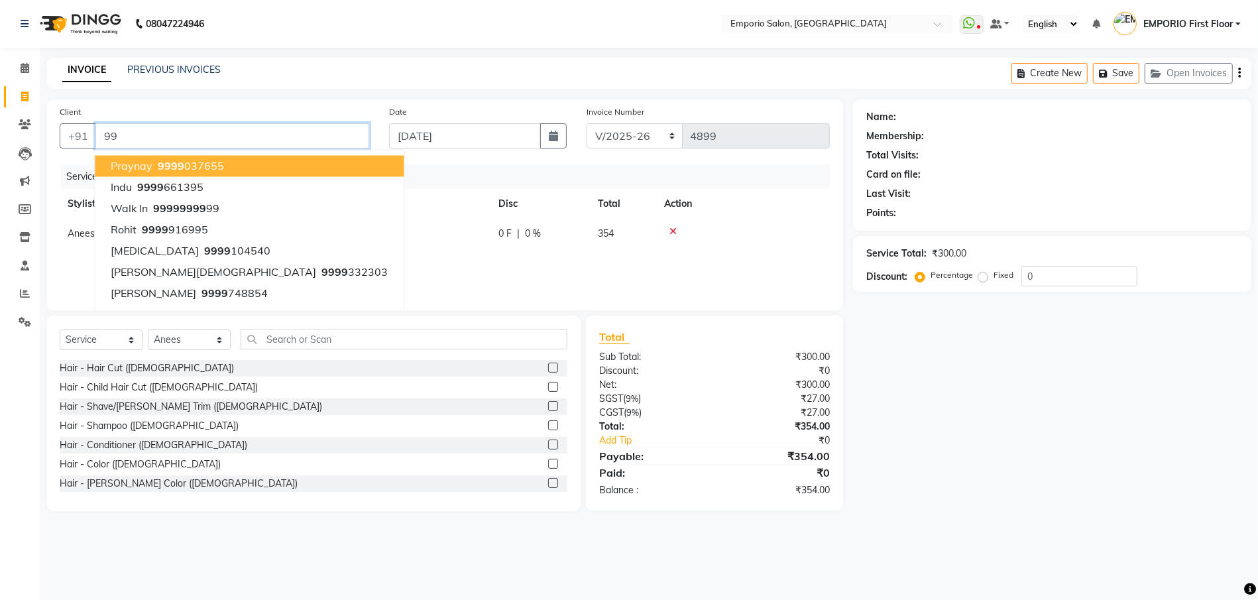
type input "9"
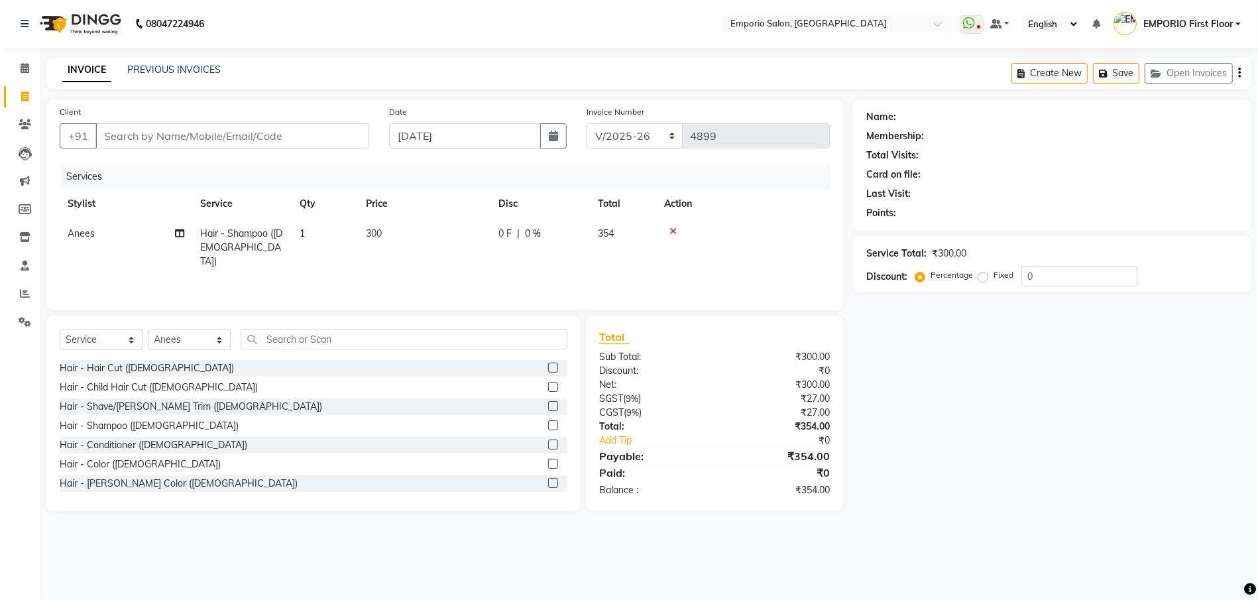
click at [422, 238] on td "300" at bounding box center [424, 248] width 133 height 58
click at [452, 236] on input "300" at bounding box center [486, 237] width 117 height 21
type input "350"
click at [1090, 524] on main "INVOICE PREVIOUS INVOICES Create New Save Open Invoices Client +91 Date [DATE] …" at bounding box center [649, 294] width 1218 height 473
click at [276, 148] on input "Client" at bounding box center [232, 135] width 274 height 25
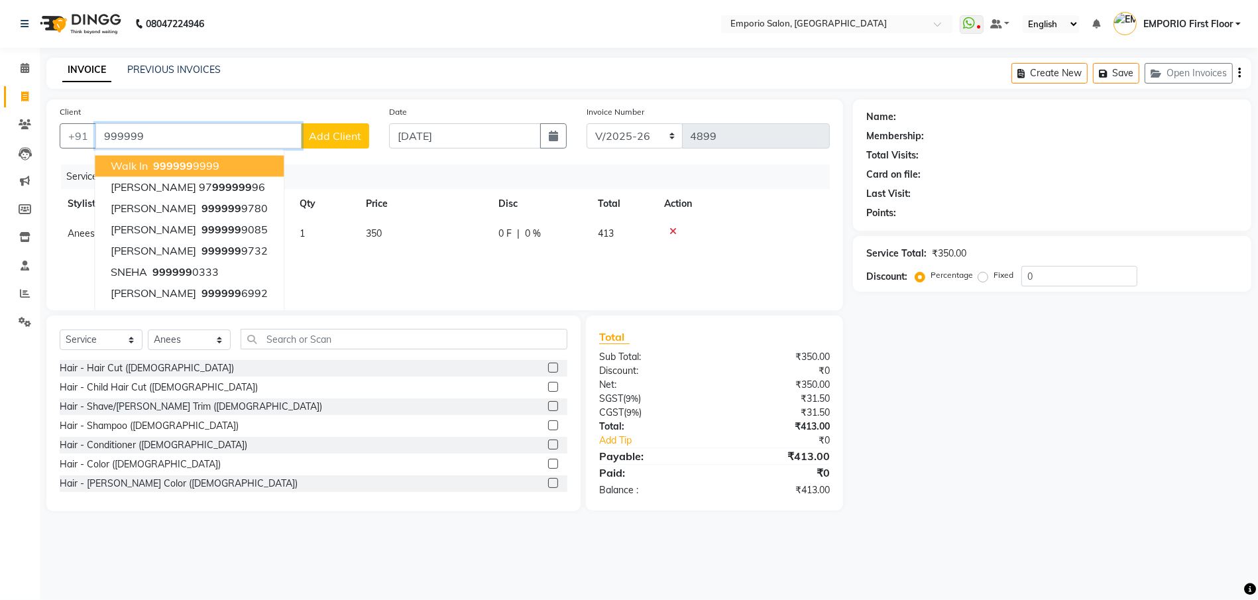
click at [254, 166] on button "walk in 999999 9999" at bounding box center [189, 166] width 189 height 21
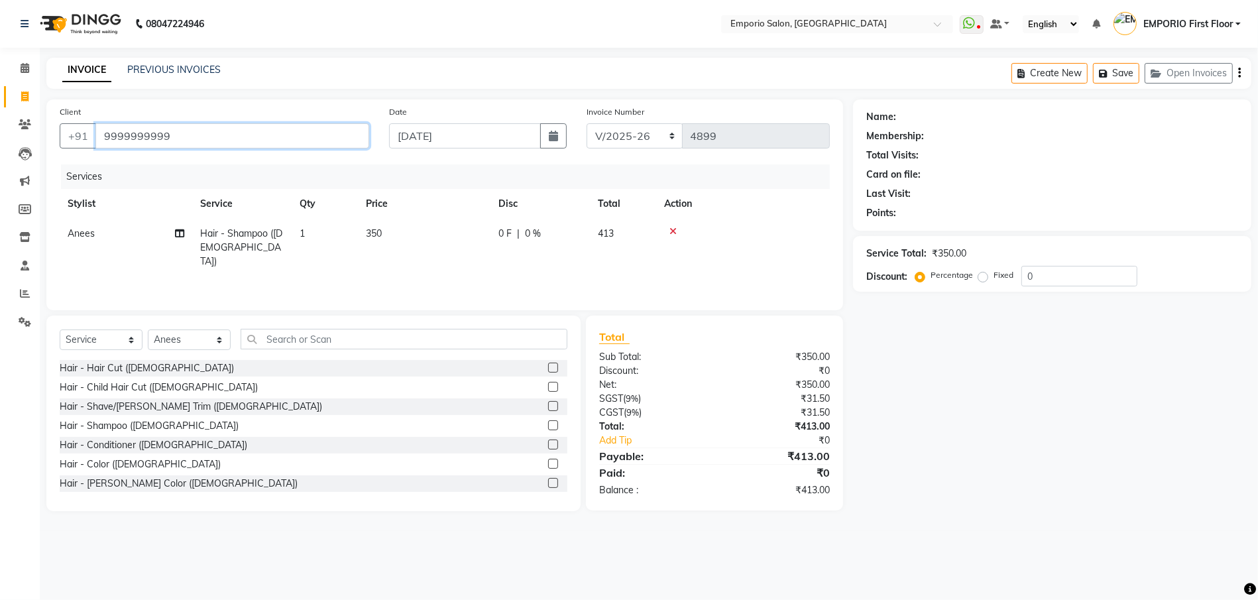
type input "9999999999"
select select "1: Object"
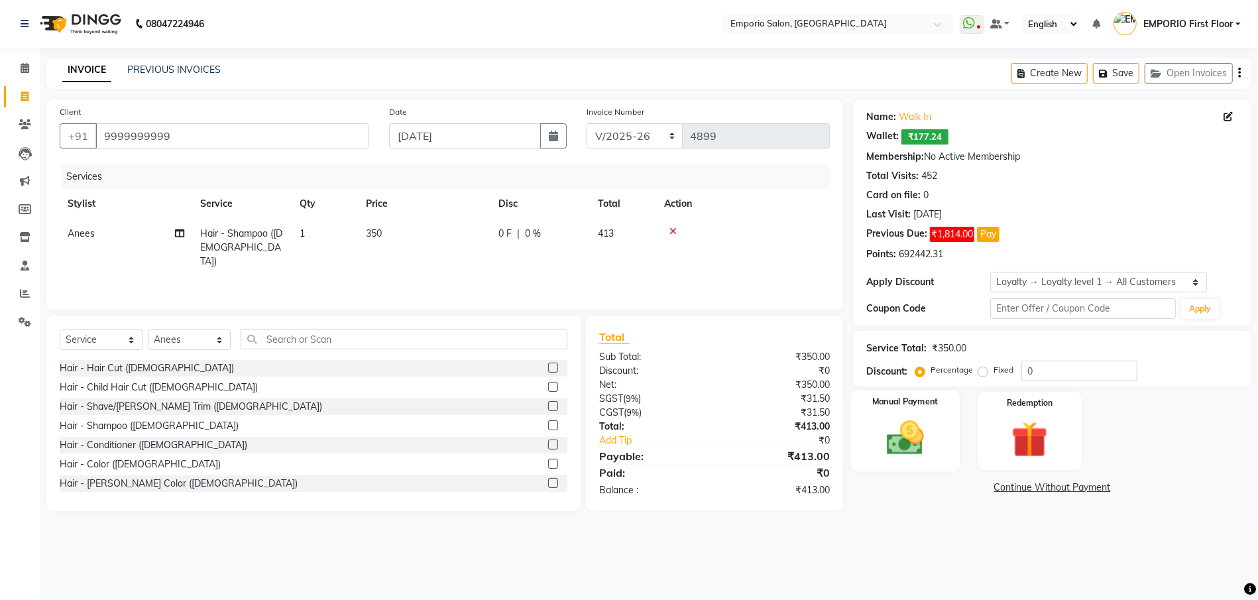
click at [925, 437] on img at bounding box center [905, 437] width 61 height 43
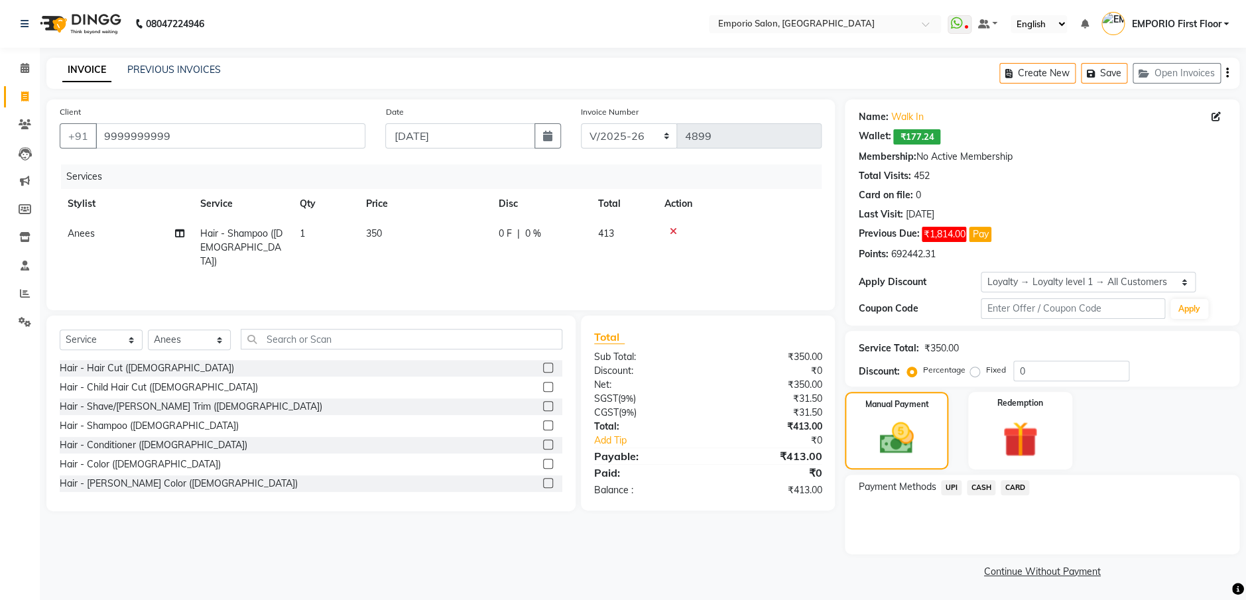
click at [985, 489] on span "CASH" at bounding box center [980, 487] width 29 height 15
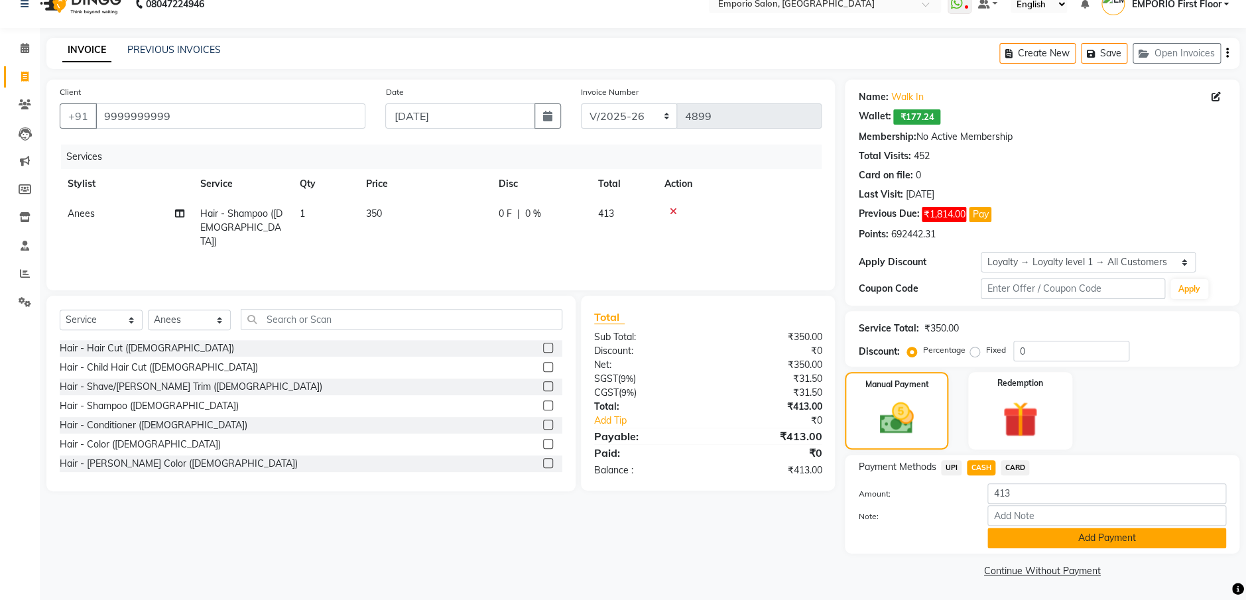
click at [1042, 537] on button "Add Payment" at bounding box center [1106, 538] width 239 height 21
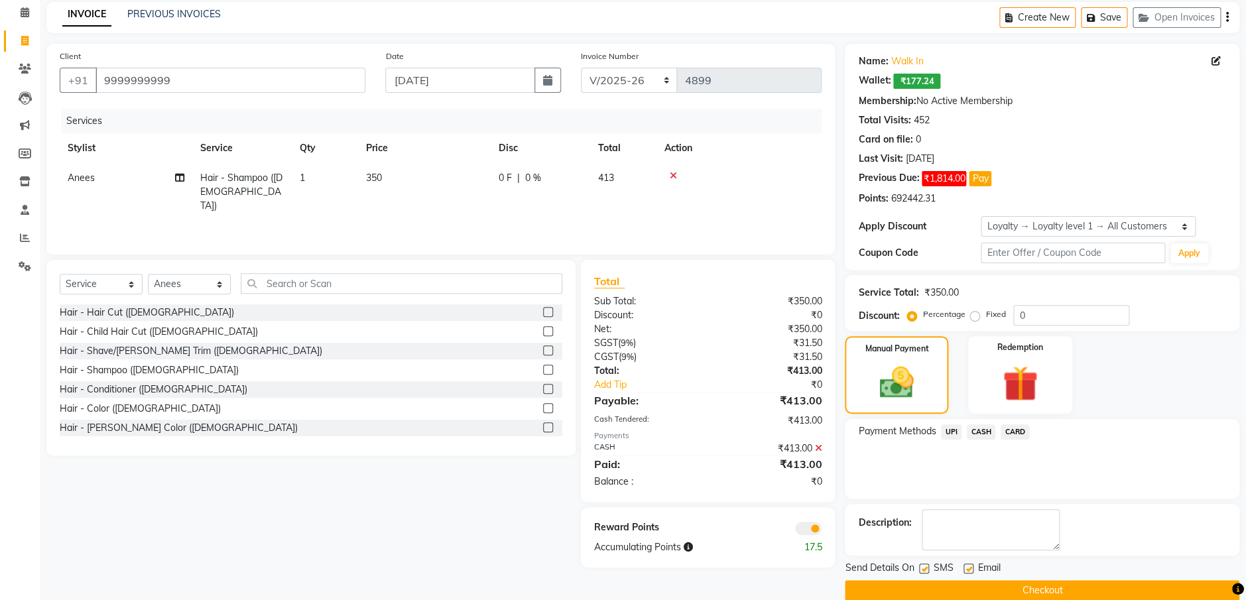
scroll to position [76, 0]
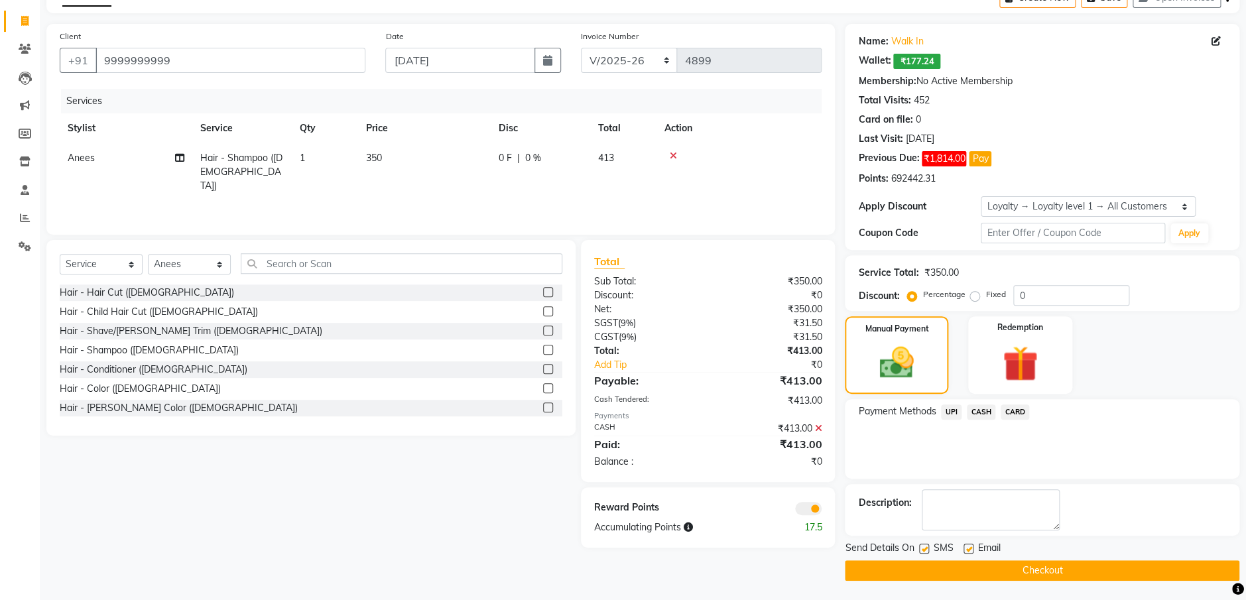
click at [1031, 573] on button "Checkout" at bounding box center [1041, 570] width 394 height 21
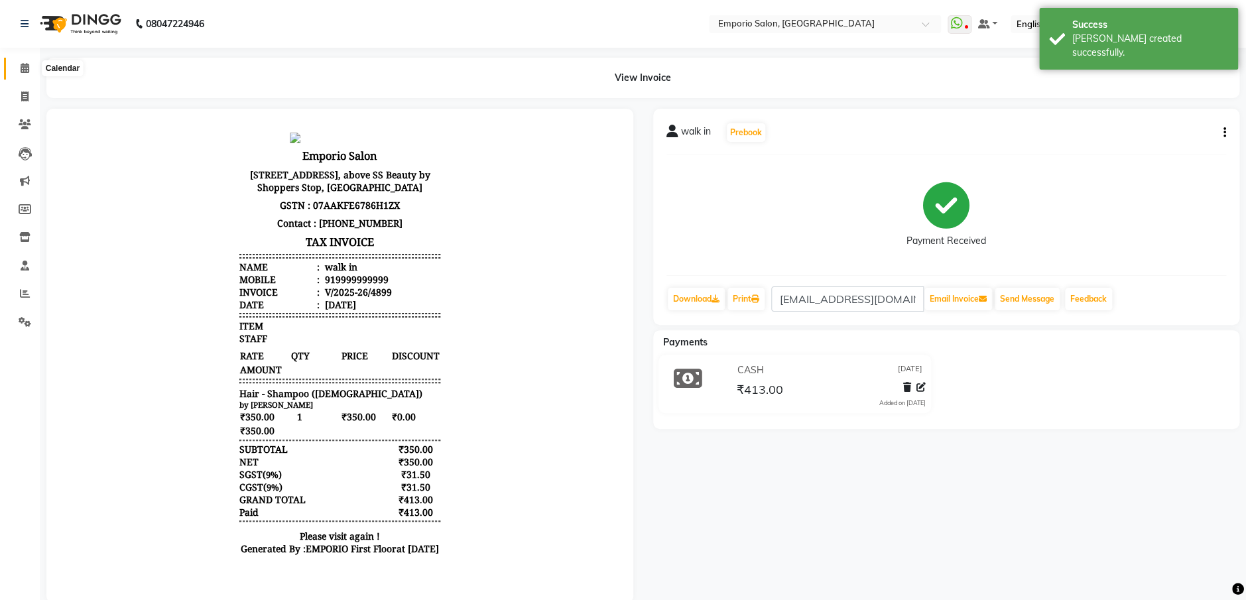
click at [30, 70] on span at bounding box center [24, 68] width 23 height 15
